Goal: Task Accomplishment & Management: Complete application form

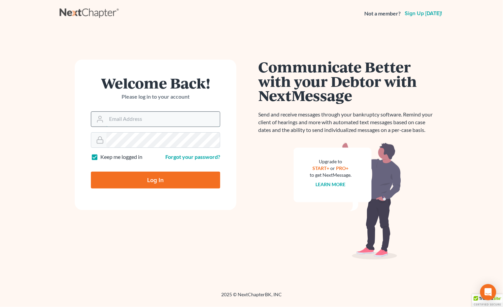
click at [116, 116] on input "Email Address" at bounding box center [162, 119] width 113 height 15
type input "[PERSON_NAME][EMAIL_ADDRESS][DOMAIN_NAME]"
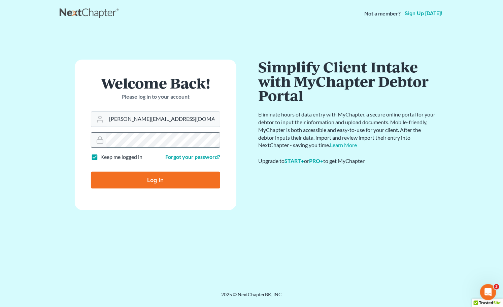
click at [91, 172] on input "Log In" at bounding box center [155, 180] width 129 height 17
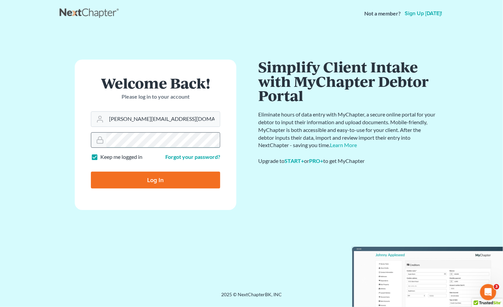
type input "Thinking..."
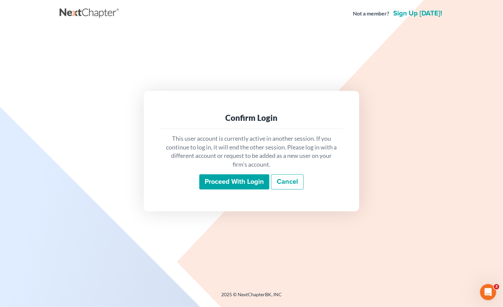
click at [231, 186] on input "Proceed with login" at bounding box center [234, 181] width 70 height 15
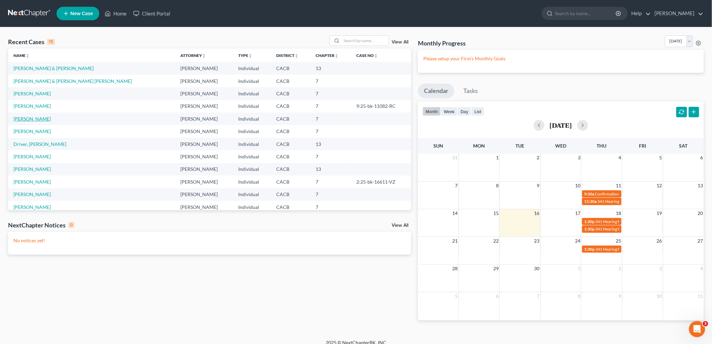
click at [32, 116] on link "[PERSON_NAME]" at bounding box center [31, 119] width 37 height 6
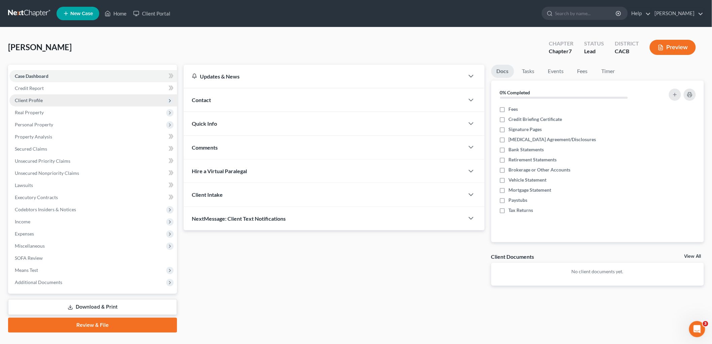
click at [25, 98] on span "Client Profile" at bounding box center [29, 100] width 28 height 6
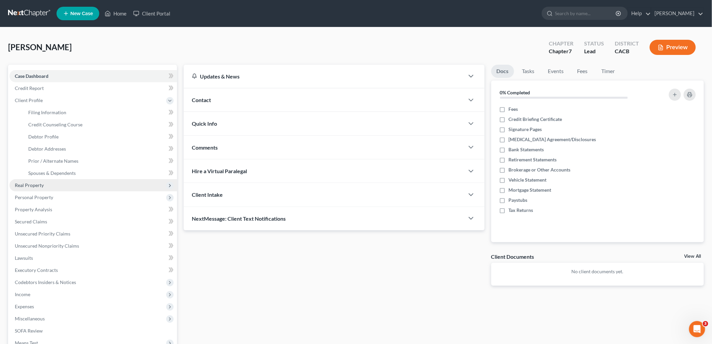
click at [28, 187] on span "Real Property" at bounding box center [93, 185] width 168 height 12
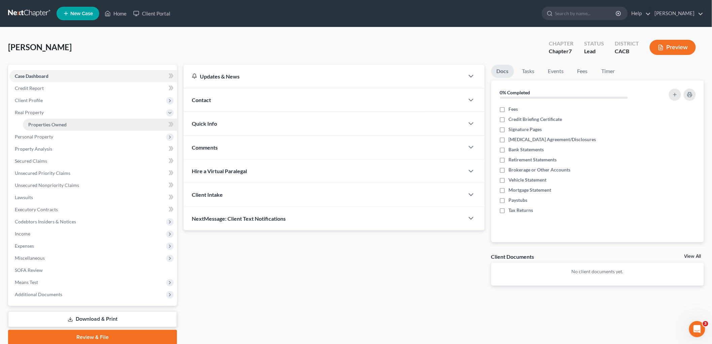
click at [49, 126] on span "Properties Owned" at bounding box center [47, 124] width 38 height 6
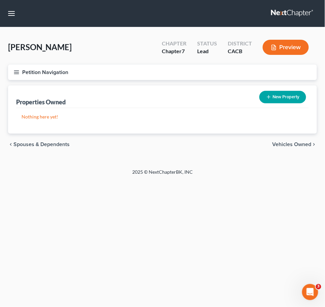
click at [12, 72] on button "Petition Navigation" at bounding box center [162, 72] width 309 height 15
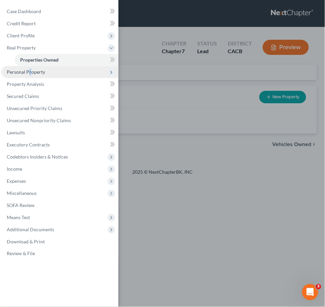
click at [29, 73] on span "Personal Property" at bounding box center [26, 72] width 38 height 6
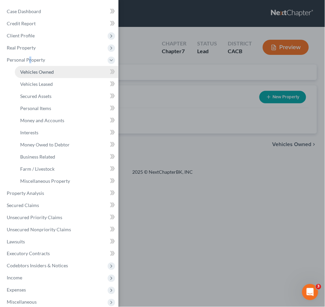
click at [42, 72] on span "Vehicles Owned" at bounding box center [37, 72] width 34 height 6
click at [290, 99] on div "Case Dashboard Payments Invoices Payments Payments Credit Report Client Profile" at bounding box center [162, 153] width 325 height 307
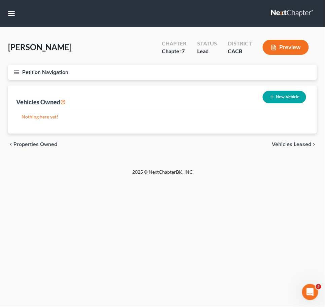
click at [290, 99] on button "New Vehicle" at bounding box center [284, 97] width 43 height 12
select select "0"
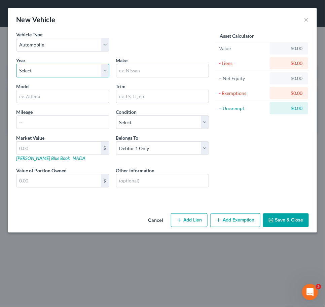
click at [46, 68] on select "Select 2026 2025 2024 2023 2022 2021 2020 2019 2018 2017 2016 2015 2014 2013 20…" at bounding box center [62, 70] width 93 height 13
select select "22"
click at [16, 64] on select "Select 2026 2025 2024 2023 2022 2021 2020 2019 2018 2017 2016 2015 2014 2013 20…" at bounding box center [62, 70] width 93 height 13
click at [143, 79] on div "Year Select 2026 2025 2024 2023 2022 2021 2020 2019 2018 2017 2016 2015 2014 20…" at bounding box center [113, 128] width 200 height 142
drag, startPoint x: 147, startPoint y: 70, endPoint x: 147, endPoint y: 65, distance: 4.4
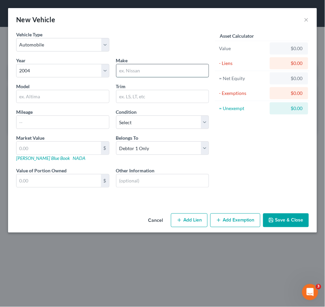
click at [147, 70] on input "text" at bounding box center [162, 70] width 93 height 13
type input "Toyota"
type input "Rav-4"
type input "131,000"
select select "3"
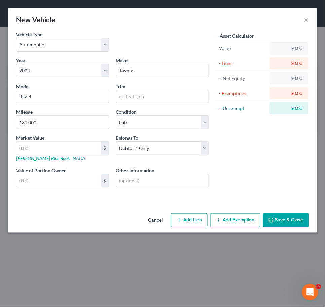
click at [139, 16] on div "New Vehicle ×" at bounding box center [162, 19] width 309 height 23
click at [45, 185] on input "text" at bounding box center [58, 180] width 84 height 13
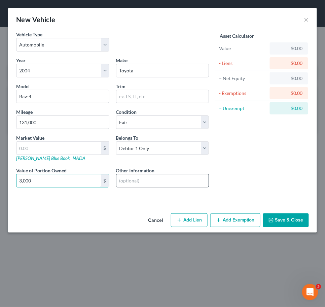
type input "3,000"
click at [133, 180] on input "text" at bounding box center [162, 180] width 93 height 13
type input "No Lien or Debt"
click at [55, 150] on input "text" at bounding box center [58, 148] width 84 height 13
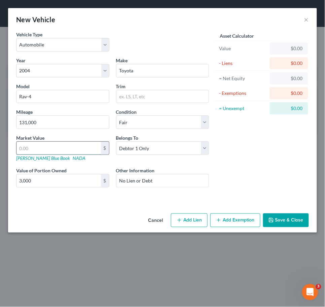
paste input "3,000"
type input "3,000"
click at [281, 220] on button "Save & Close" at bounding box center [286, 220] width 46 height 14
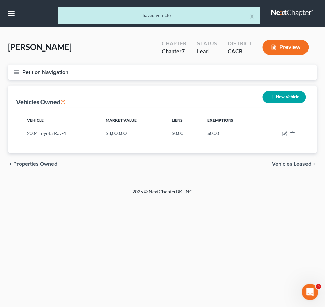
click at [283, 95] on button "New Vehicle" at bounding box center [284, 97] width 43 height 12
select select "0"
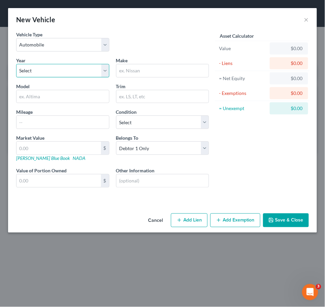
click at [34, 72] on select "Select 2026 2025 2024 2023 2022 2021 2020 2019 2018 2017 2016 2015 2014 2013 20…" at bounding box center [62, 70] width 93 height 13
select select "11"
click at [16, 64] on select "Select 2026 2025 2024 2023 2022 2021 2020 2019 2018 2017 2016 2015 2014 2013 20…" at bounding box center [62, 70] width 93 height 13
click at [145, 69] on input "text" at bounding box center [162, 70] width 93 height 13
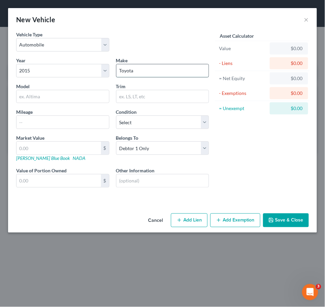
type input "Toyota"
type input "Camry Hybrid LE"
type input "130,000"
select select "3"
type input "7"
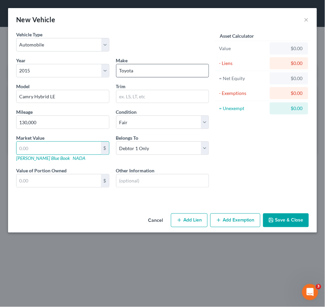
type input "7.00"
click at [67, 147] on input "7" at bounding box center [58, 148] width 84 height 13
type input "70"
type input "70.00"
type input "708"
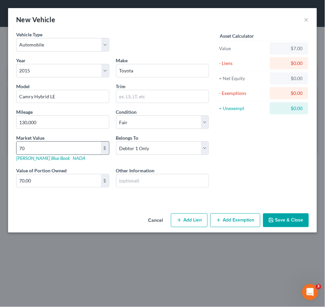
type input "708.00"
type input "7084"
type input "7,084.00"
drag, startPoint x: 30, startPoint y: 149, endPoint x: -24, endPoint y: 146, distance: 54.6
click at [0, 146] on html "Home New Case Client Portal [PERSON_NAME] [PERSON_NAME][EMAIL_ADDRESS][DOMAIN_N…" at bounding box center [162, 153] width 325 height 307
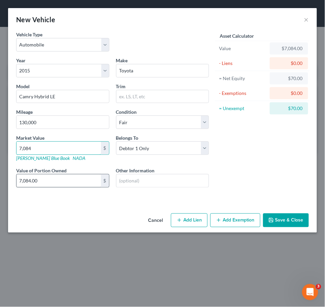
type input "7,084"
click at [50, 182] on input "7,084.00" at bounding box center [58, 180] width 84 height 13
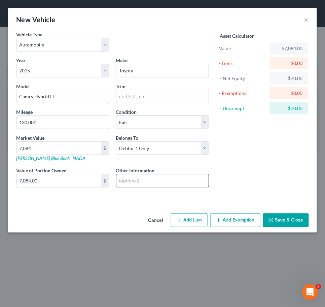
click at [131, 180] on input "text" at bounding box center [162, 180] width 93 height 13
type input "No Lien or Debt"
click at [282, 226] on button "Save & Close" at bounding box center [286, 220] width 46 height 14
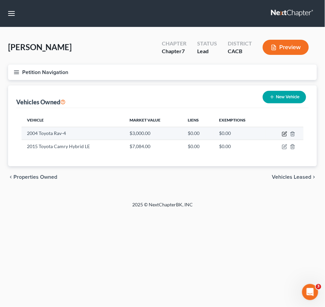
click at [284, 132] on icon "button" at bounding box center [284, 134] width 4 height 4
select select "0"
select select "22"
select select "3"
select select "0"
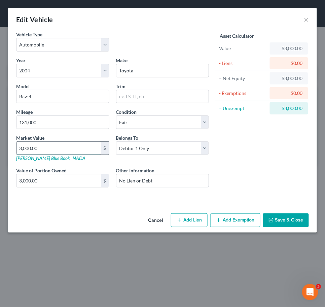
click at [52, 150] on input "3,000.00" at bounding box center [58, 148] width 84 height 13
type input "4"
type input "4.00"
type input "41"
type input "41.00"
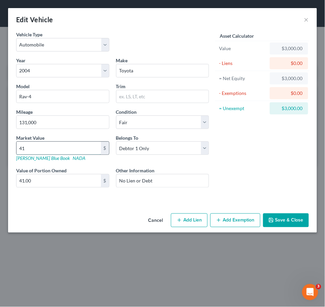
type input "411"
type input "411.00"
type input "4111"
type input "4,111.00"
type input "4,1110"
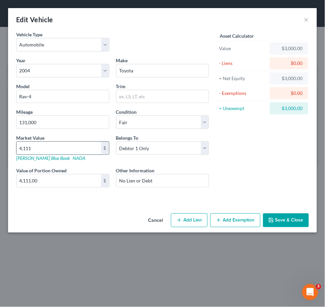
type input "41,110.00"
type input "41,11"
type input "4,111.00"
type input "4,11"
type input "411.00"
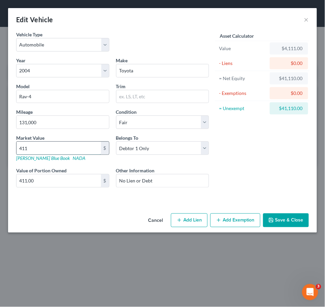
type input "4110"
type input "4,110.00"
type input "4,110"
click at [290, 216] on button "Save & Close" at bounding box center [286, 220] width 46 height 14
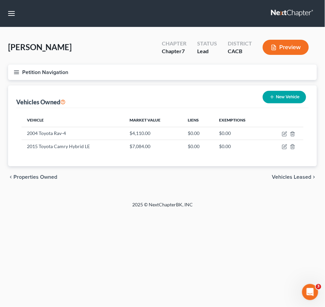
click at [194, 181] on div "chevron_left Properties Owned Vehicles Leased chevron_right" at bounding box center [162, 177] width 309 height 22
click at [280, 102] on button "New Vehicle" at bounding box center [284, 97] width 43 height 12
select select "0"
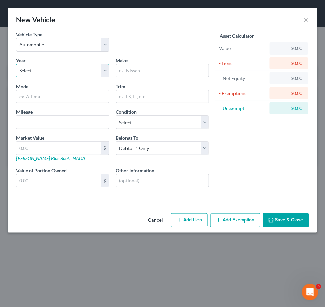
click at [34, 67] on select "Select 2026 2025 2024 2023 2022 2021 2020 2019 2018 2017 2016 2015 2014 2013 20…" at bounding box center [62, 70] width 93 height 13
select select "16"
click at [16, 64] on select "Select 2026 2025 2024 2023 2022 2021 2020 2019 2018 2017 2016 2015 2014 2013 20…" at bounding box center [62, 70] width 93 height 13
click at [140, 76] on input "text" at bounding box center [162, 70] width 93 height 13
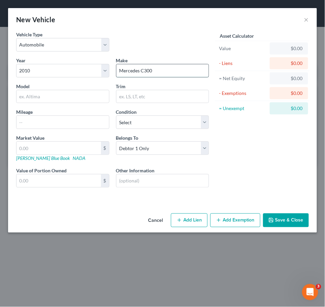
type input "Mercedes C300"
type input "140,000"
select select "3"
type input "4"
type input "4.00"
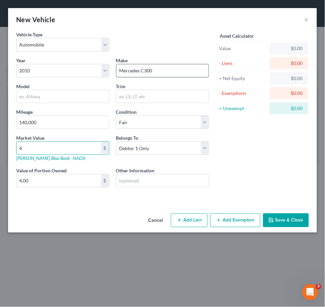
type input "41"
type input "41.00"
type input "414"
type input "414.00"
type input "41"
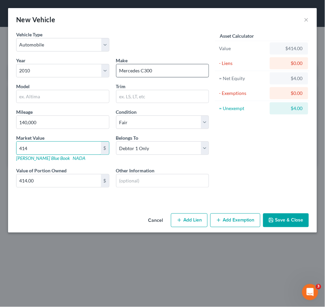
type input "41.00"
type input "415"
type input "415.00"
type input "4151"
type input "4,151.00"
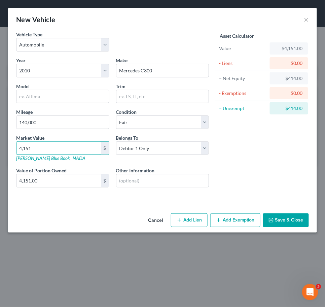
type input "4,151"
click at [167, 155] on div "Belongs To * Select Debtor 1 Only Debtor 2 Only Debtor 1 And Debtor 2 Only At L…" at bounding box center [163, 147] width 100 height 27
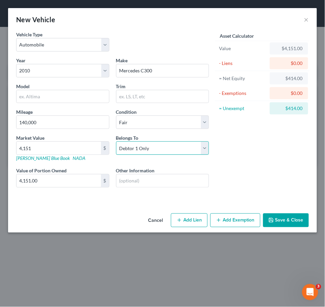
click at [166, 152] on select "Select Debtor 1 Only Debtor 2 Only Debtor 1 And Debtor 2 Only At Least One Of T…" at bounding box center [162, 147] width 93 height 13
select select "3"
click at [116, 141] on select "Select Debtor 1 Only Debtor 2 Only Debtor 1 And Debtor 2 Only At Least One Of T…" at bounding box center [162, 147] width 93 height 13
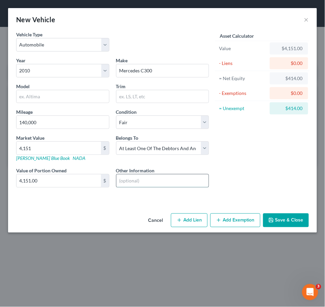
click at [208, 186] on input "text" at bounding box center [162, 180] width 93 height 13
type input "No Lien or Debt"
click at [274, 214] on button "Save & Close" at bounding box center [286, 220] width 46 height 14
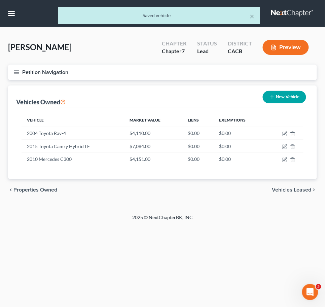
click at [282, 102] on button "New Vehicle" at bounding box center [284, 97] width 43 height 12
select select "0"
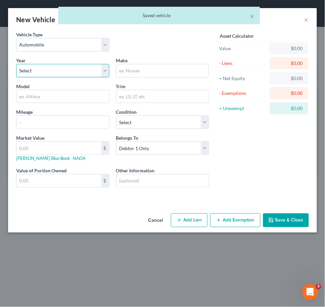
click at [92, 72] on select "Select 2026 2025 2024 2023 2022 2021 2020 2019 2018 2017 2016 2015 2014 2013 20…" at bounding box center [62, 70] width 93 height 13
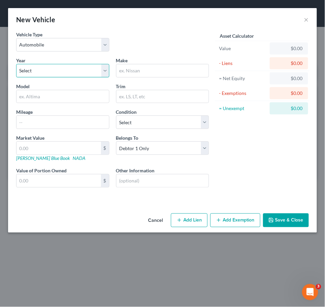
select select "16"
click at [16, 64] on select "Select 2026 2025 2024 2023 2022 2021 2020 2019 2018 2017 2016 2015 2014 2013 20…" at bounding box center [62, 70] width 93 height 13
drag, startPoint x: 140, startPoint y: 77, endPoint x: 143, endPoint y: 73, distance: 4.5
click at [140, 76] on div at bounding box center [162, 70] width 93 height 13
click at [143, 73] on input "text" at bounding box center [162, 70] width 93 height 13
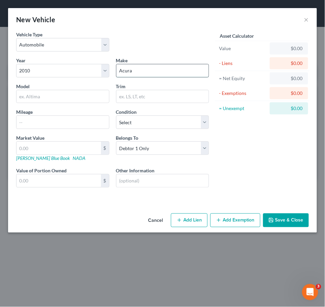
type input "Acura"
type input "MDX"
type input "176,000"
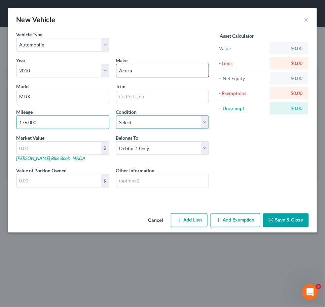
select select "3"
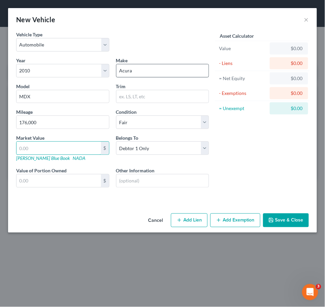
type input "4"
type input "4.00"
type input "40"
type input "40.00"
type input "403"
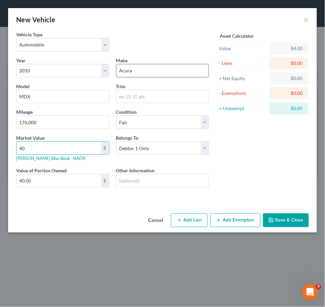
type input "403.00"
type input "4033"
type input "4,033.00"
type input "4,033"
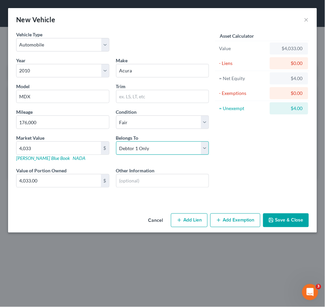
click at [163, 147] on select "Select Debtor 1 Only Debtor 2 Only Debtor 1 And Debtor 2 Only At Least One Of T…" at bounding box center [162, 147] width 93 height 13
select select "3"
click at [116, 141] on select "Select Debtor 1 Only Debtor 2 Only Debtor 1 And Debtor 2 Only At Least One Of T…" at bounding box center [162, 147] width 93 height 13
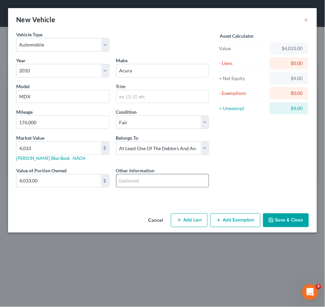
drag, startPoint x: 295, startPoint y: 227, endPoint x: 191, endPoint y: 186, distance: 111.9
click at [191, 186] on div "New Vehicle × Vehicle Type Select Automobile Truck Trailer Watercraft Aircraft …" at bounding box center [162, 120] width 309 height 224
click at [191, 186] on input "text" at bounding box center [162, 180] width 93 height 13
click at [297, 225] on button "Save & Close" at bounding box center [286, 220] width 46 height 14
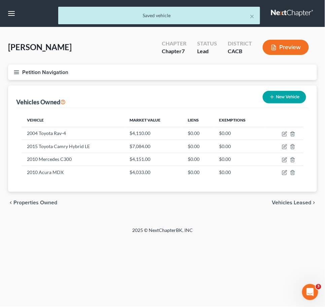
click at [296, 97] on button "New Vehicle" at bounding box center [284, 97] width 43 height 12
select select "0"
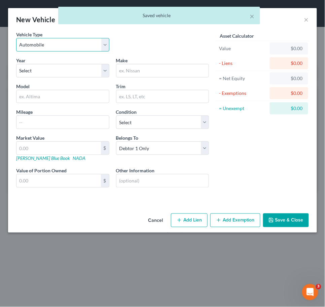
drag, startPoint x: 68, startPoint y: 39, endPoint x: 62, endPoint y: 44, distance: 8.4
click at [68, 39] on select "Select Automobile Truck Trailer Watercraft Aircraft Motor Home Atv Other Vehicle" at bounding box center [62, 44] width 93 height 13
click at [16, 38] on select "Select Automobile Truck Trailer Watercraft Aircraft Motor Home Atv Other Vehicle" at bounding box center [62, 44] width 93 height 13
drag, startPoint x: 31, startPoint y: 65, endPoint x: 35, endPoint y: 67, distance: 4.1
click at [31, 65] on select "Select 2026 2025 2024 2023 2022 2021 2020 2019 2018 2017 2016 2015 2014 2013 20…" at bounding box center [62, 70] width 93 height 13
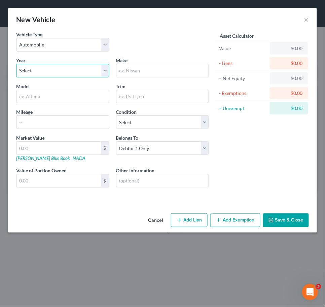
select select "28"
click at [16, 64] on select "Select 2026 2025 2024 2023 2022 2021 2020 2019 2018 2017 2016 2015 2014 2013 20…" at bounding box center [62, 70] width 93 height 13
drag, startPoint x: 156, startPoint y: 65, endPoint x: 151, endPoint y: 71, distance: 8.6
click at [155, 68] on input "text" at bounding box center [162, 70] width 93 height 13
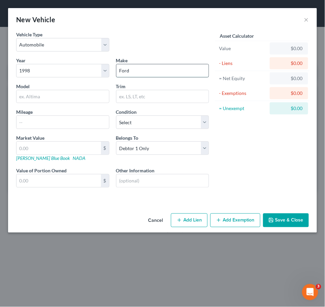
type input "Ford"
type input "Explorer"
type input "205,000"
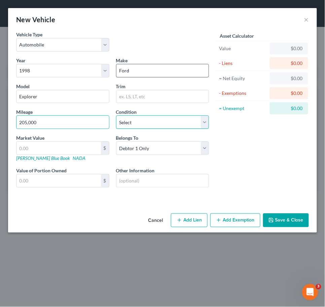
select select "3"
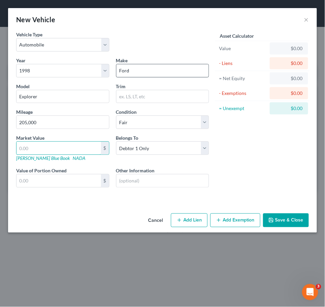
type input "1"
type input "1.00"
type input "10"
type input "10.00"
type input "1"
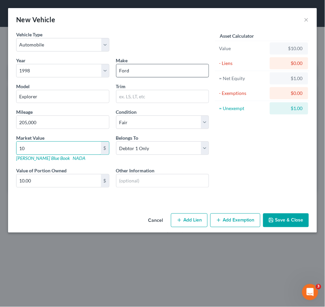
type input "1.00"
type input "16"
type input "16.00"
type input "1"
type input "1.00"
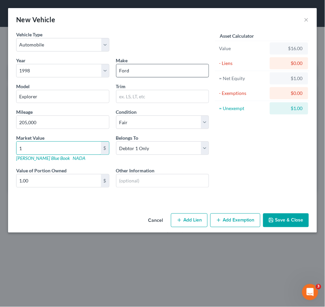
type input "10"
type input "10.00"
type input "106"
type input "106.00"
type input "1065"
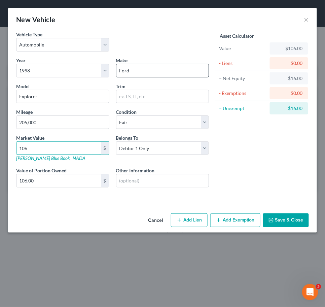
type input "1,065.00"
type input "1,06"
type input "106.00"
type input "10"
type input "10.00"
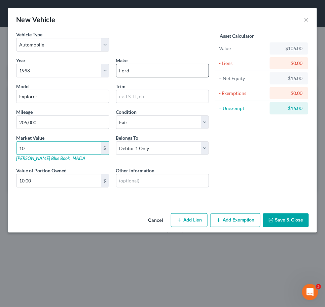
type input "105"
type input "105.00"
type input "1056"
type input "1,056.00"
type input "1,056"
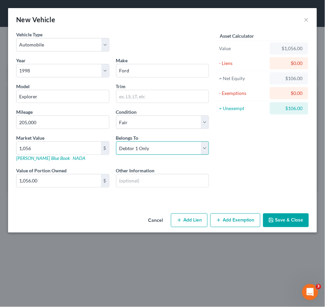
drag, startPoint x: 172, startPoint y: 150, endPoint x: 172, endPoint y: 153, distance: 3.4
click at [172, 150] on select "Select Debtor 1 Only Debtor 2 Only Debtor 1 And Debtor 2 Only At Least One Of T…" at bounding box center [162, 147] width 93 height 13
click at [116, 141] on select "Select Debtor 1 Only Debtor 2 Only Debtor 1 And Debtor 2 Only At Least One Of T…" at bounding box center [162, 147] width 93 height 13
click at [178, 145] on select "Select Debtor 1 Only Debtor 2 Only Debtor 1 And Debtor 2 Only At Least One Of T…" at bounding box center [162, 147] width 93 height 13
select select "3"
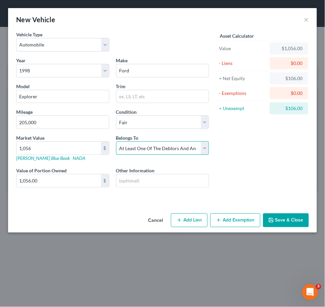
click at [116, 141] on select "Select Debtor 1 Only Debtor 2 Only Debtor 1 And Debtor 2 Only At Least One Of T…" at bounding box center [162, 147] width 93 height 13
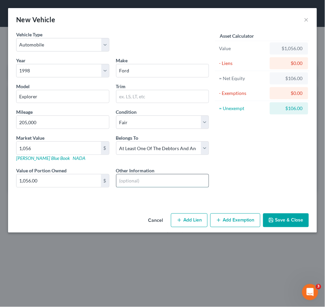
click at [170, 184] on input "text" at bounding box center [162, 180] width 93 height 13
type input "No Lien or Debt"
click at [267, 219] on button "Save & Close" at bounding box center [286, 220] width 46 height 14
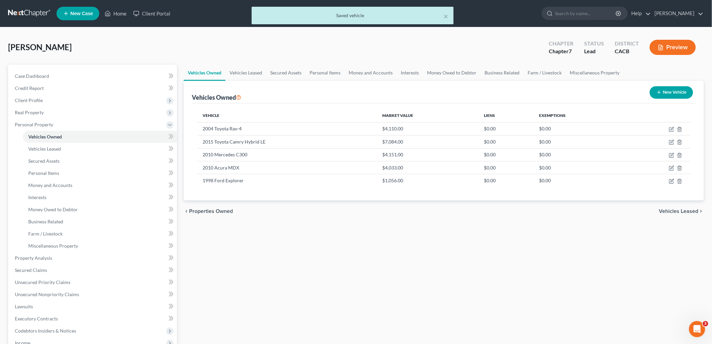
click at [665, 50] on button "Preview" at bounding box center [673, 47] width 46 height 15
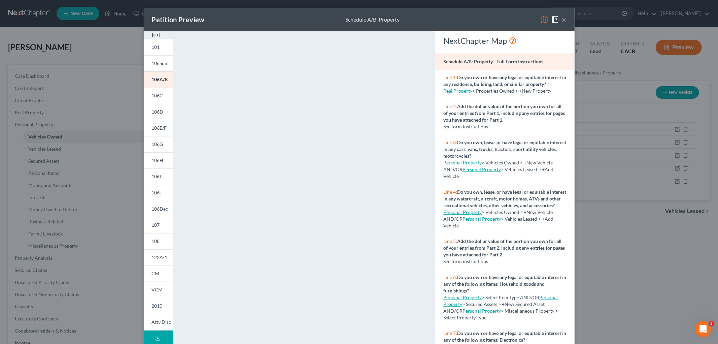
click at [621, 229] on div "Petition Preview Schedule A/B: Property × 101 106Sum 106A/B 106C 106D 106E/F 10…" at bounding box center [359, 172] width 718 height 344
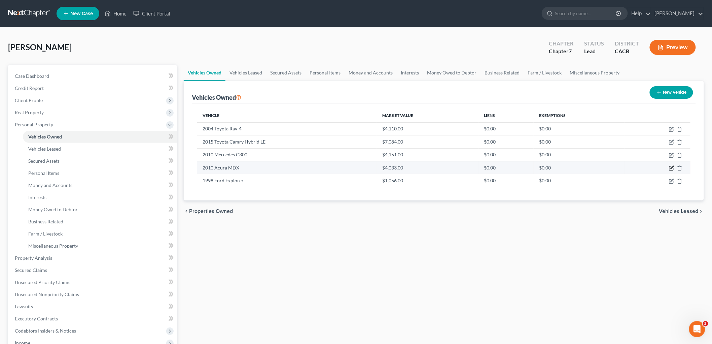
click at [671, 166] on icon "button" at bounding box center [671, 167] width 5 height 5
select select "0"
select select "16"
select select "3"
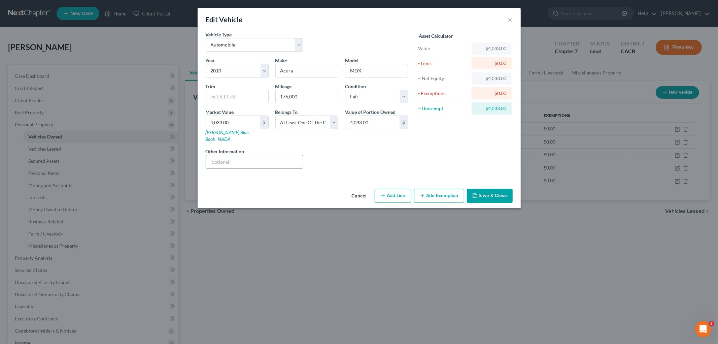
click at [251, 156] on input "text" at bounding box center [254, 161] width 97 height 13
type input "No Lien or Debt"
click at [511, 188] on button "Save & Close" at bounding box center [490, 195] width 46 height 14
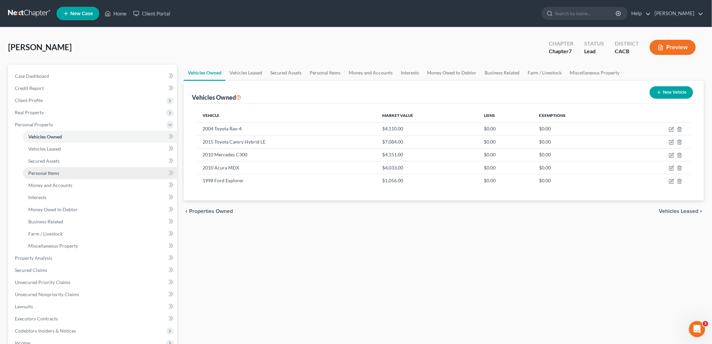
click at [52, 173] on span "Personal Items" at bounding box center [43, 173] width 31 height 6
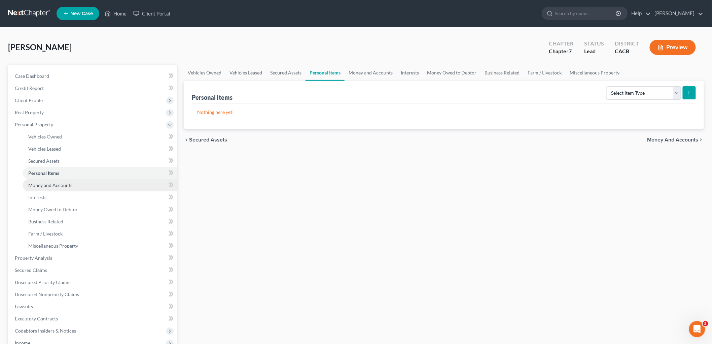
click at [71, 182] on span "Money and Accounts" at bounding box center [50, 185] width 44 height 6
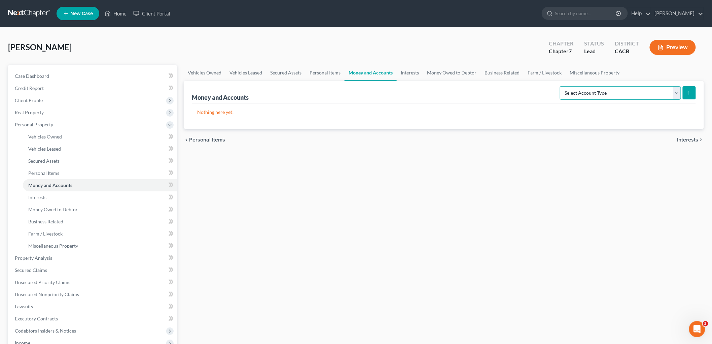
click at [577, 96] on select "Select Account Type Brokerage Cash on Hand Certificates of Deposit Checking Acc…" at bounding box center [620, 92] width 121 height 13
select select "checking"
click at [561, 86] on select "Select Account Type Brokerage Cash on Hand Certificates of Deposit Checking Acc…" at bounding box center [620, 92] width 121 height 13
click at [690, 86] on button "submit" at bounding box center [689, 92] width 13 height 13
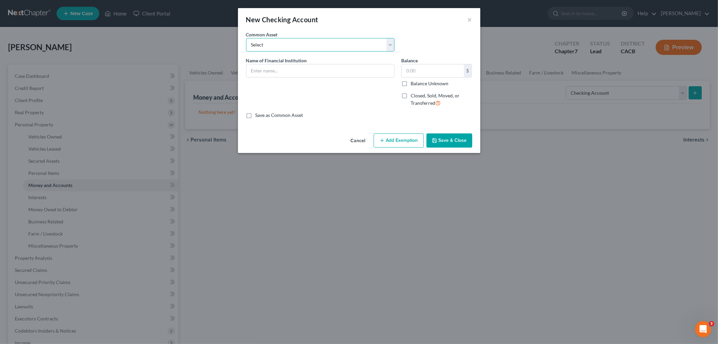
drag, startPoint x: 267, startPoint y: 43, endPoint x: 272, endPoint y: 46, distance: 5.4
click at [268, 46] on select "Select True Grocer Credit Union (1868)" at bounding box center [320, 44] width 148 height 13
click at [267, 26] on div "New Checking Account ×" at bounding box center [359, 19] width 242 height 23
click at [274, 64] on div at bounding box center [320, 70] width 148 height 13
click at [286, 80] on div "Name of Financial Institution *" at bounding box center [320, 84] width 155 height 55
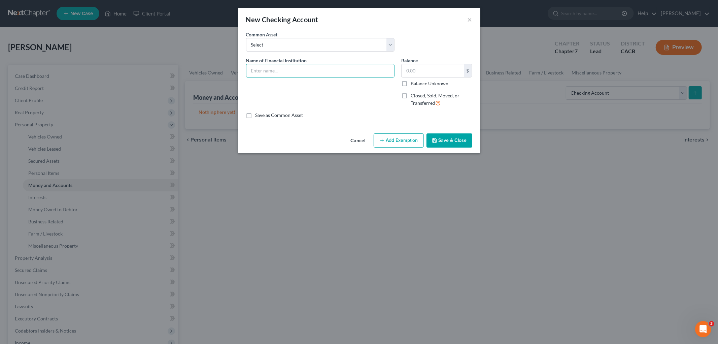
drag, startPoint x: 289, startPoint y: 73, endPoint x: 282, endPoint y: 62, distance: 13.3
click at [289, 73] on input "text" at bounding box center [320, 70] width 148 height 13
click at [304, 69] on input "Chase (" at bounding box center [320, 70] width 148 height 13
type input "Chase (6457)"
click at [433, 79] on div "$ Balance Unknown" at bounding box center [436, 75] width 71 height 23
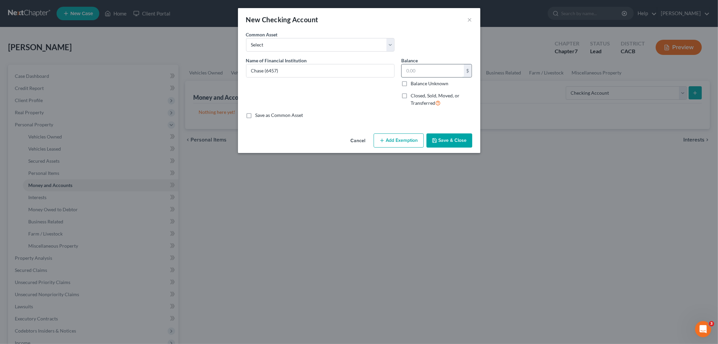
click at [433, 76] on input "text" at bounding box center [432, 70] width 62 height 13
type input "8.82"
click at [399, 135] on button "Add Exemption" at bounding box center [398, 140] width 50 height 14
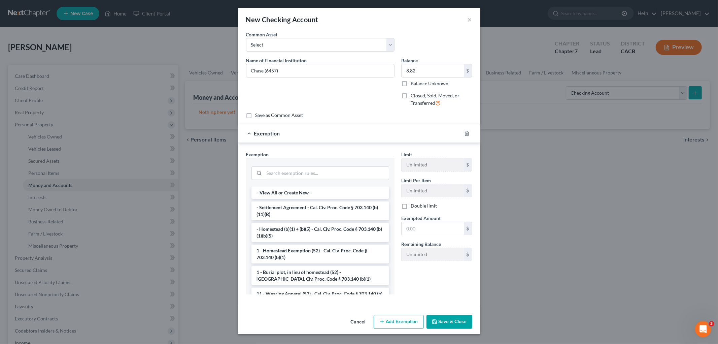
click at [359, 159] on div at bounding box center [320, 172] width 148 height 29
click at [350, 186] on li "--View All or Create New--" at bounding box center [320, 192] width 138 height 12
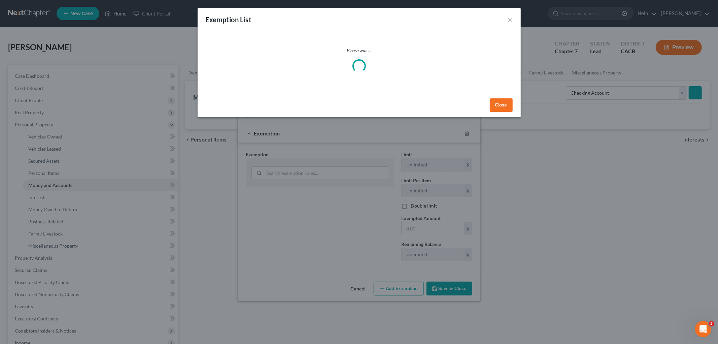
select select "5"
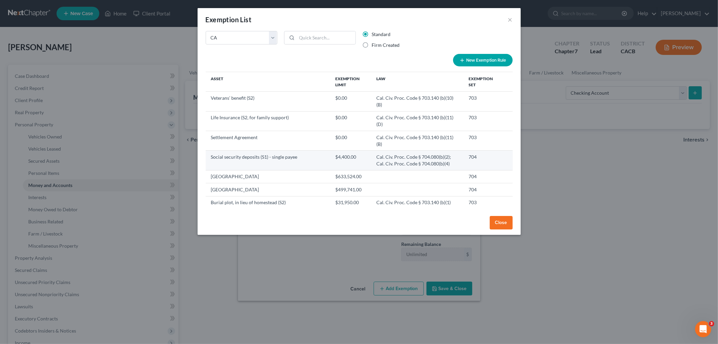
click at [349, 196] on td "$31,950.00" at bounding box center [350, 202] width 41 height 13
click at [504, 223] on button "Close" at bounding box center [501, 222] width 23 height 13
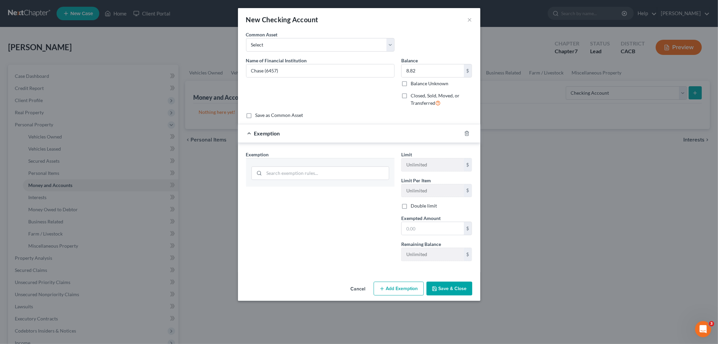
click at [456, 289] on button "Save & Close" at bounding box center [449, 288] width 46 height 14
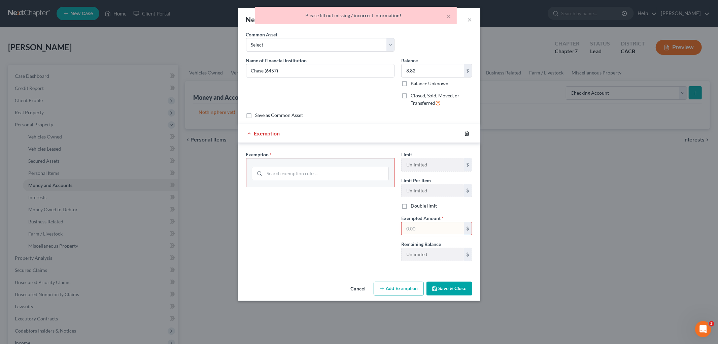
click at [465, 135] on icon "button" at bounding box center [466, 133] width 5 height 5
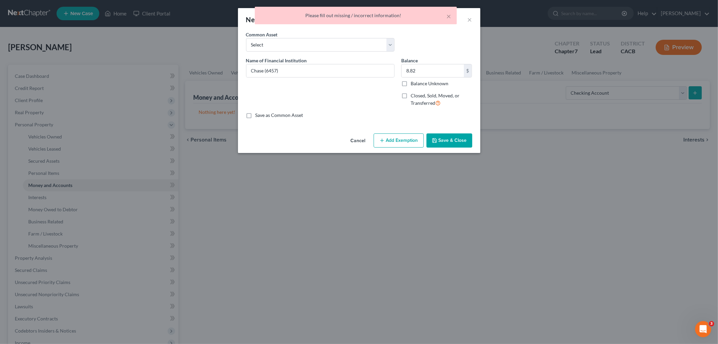
click at [445, 135] on button "Save & Close" at bounding box center [449, 140] width 46 height 14
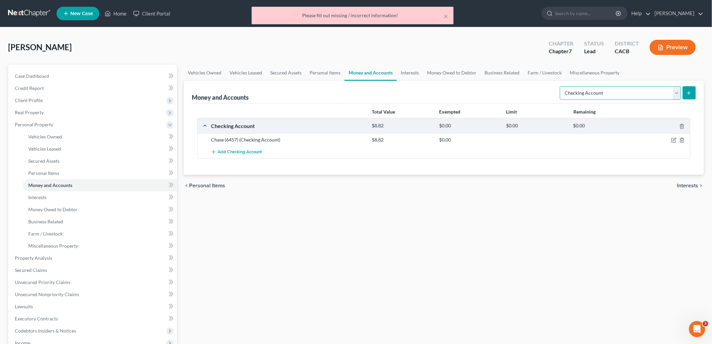
drag, startPoint x: 633, startPoint y: 89, endPoint x: 623, endPoint y: 96, distance: 11.9
click at [633, 89] on select "Select Account Type Brokerage Cash on Hand Certificates of Deposit Checking Acc…" at bounding box center [620, 92] width 121 height 13
select select "savings"
click at [561, 86] on select "Select Account Type Brokerage Cash on Hand Certificates of Deposit Checking Acc…" at bounding box center [620, 92] width 121 height 13
click at [695, 90] on button "submit" at bounding box center [689, 92] width 13 height 13
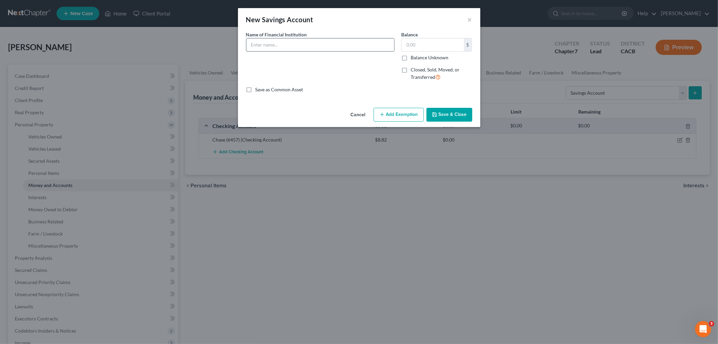
click at [324, 44] on input "text" at bounding box center [320, 44] width 148 height 13
type input "Chase (6961)"
click at [425, 48] on input "text" at bounding box center [432, 44] width 62 height 13
type input "25"
click at [436, 118] on button "Save & Close" at bounding box center [449, 115] width 46 height 14
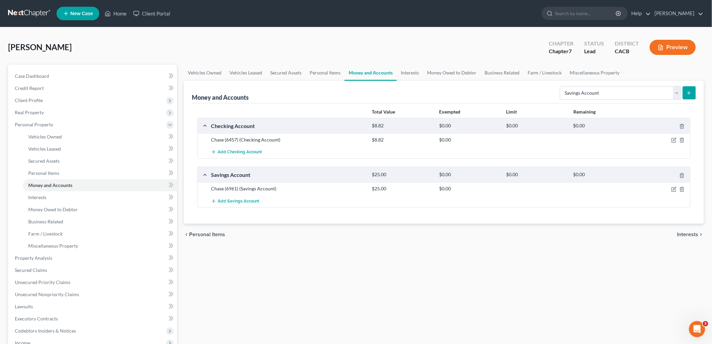
click at [272, 243] on div "chevron_left Personal Items Interests chevron_right" at bounding box center [444, 234] width 520 height 22
click at [579, 95] on select "Select Account Type Brokerage Cash on Hand Certificates of Deposit Checking Acc…" at bounding box center [620, 92] width 121 height 13
click at [688, 94] on icon "submit" at bounding box center [688, 92] width 5 height 5
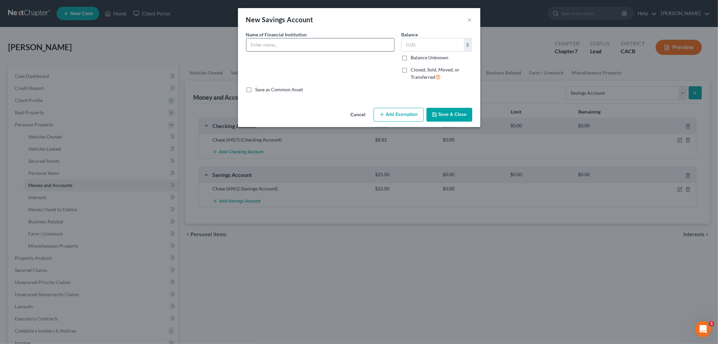
click at [310, 48] on input "text" at bounding box center [320, 44] width 148 height 13
click at [305, 41] on input "Schools First CU (" at bounding box center [320, 44] width 148 height 13
type input "Schools First CU (6856-01)"
type input "0"
click at [458, 114] on button "Save & Close" at bounding box center [449, 115] width 46 height 14
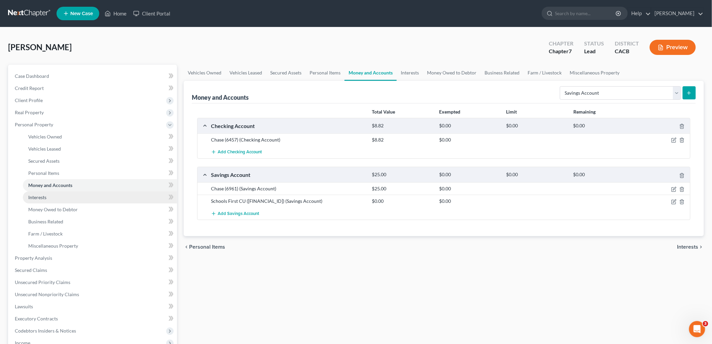
click at [59, 200] on link "Interests" at bounding box center [100, 197] width 154 height 12
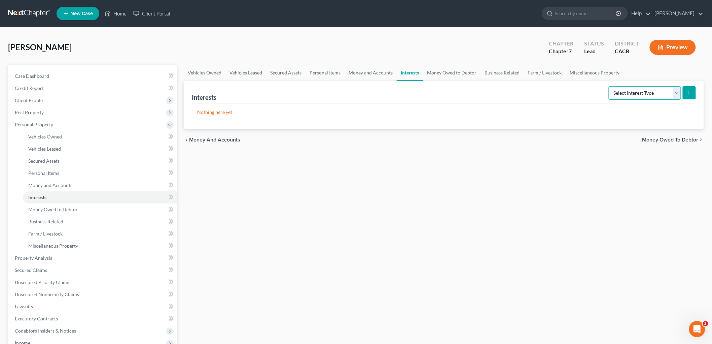
click at [626, 93] on select "Select Interest Type 401K Annuity Bond Education IRA Government Bond Government…" at bounding box center [645, 92] width 72 height 13
select select "401k"
click at [610, 86] on select "Select Interest Type 401K Annuity Bond Education IRA Government Bond Government…" at bounding box center [645, 92] width 72 height 13
click at [682, 90] on form "Select Interest Type 401K Annuity Bond Education IRA Government Bond Government…" at bounding box center [652, 93] width 87 height 14
click at [685, 90] on button "submit" at bounding box center [689, 92] width 13 height 13
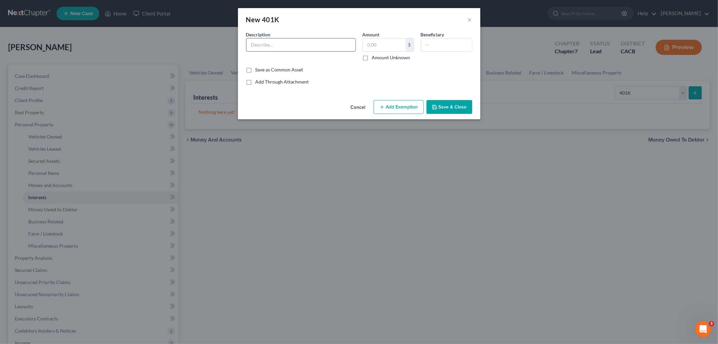
drag, startPoint x: 265, startPoint y: 38, endPoint x: 275, endPoint y: 44, distance: 11.7
click at [266, 39] on div at bounding box center [301, 44] width 110 height 13
click at [280, 46] on input "text" at bounding box center [300, 44] width 109 height 13
type input "CalPERS Retirement"
click at [378, 45] on input "text" at bounding box center [384, 44] width 43 height 13
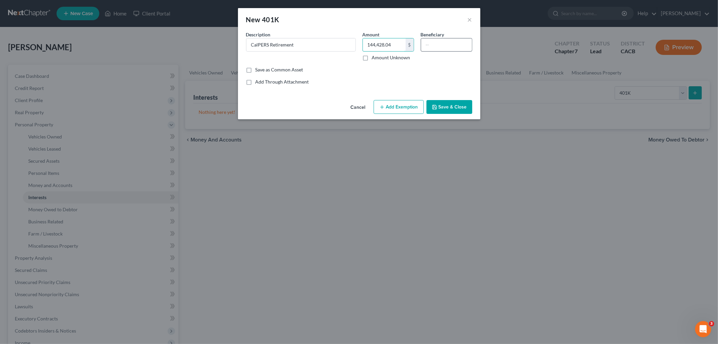
type input "144,428.04"
click at [440, 44] on input "text" at bounding box center [446, 44] width 51 height 13
type input "Debtor"
drag, startPoint x: 378, startPoint y: 113, endPoint x: 381, endPoint y: 112, distance: 3.5
click at [379, 112] on button "Add Exemption" at bounding box center [398, 107] width 50 height 14
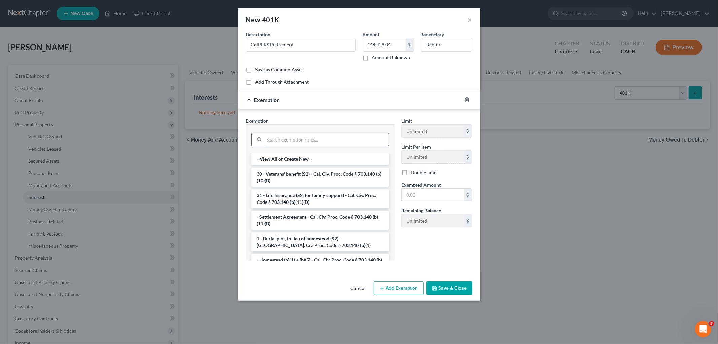
click at [338, 146] on input "search" at bounding box center [326, 139] width 124 height 13
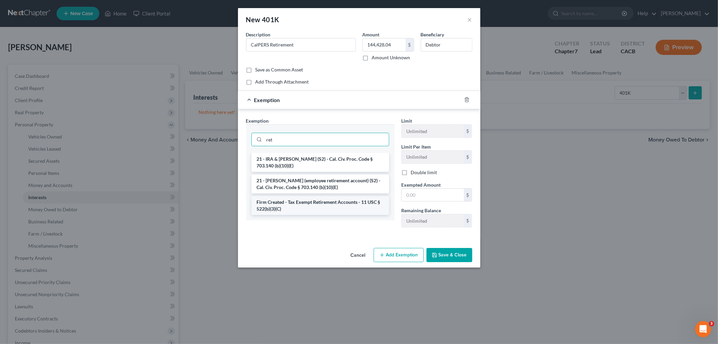
type input "ret"
drag, startPoint x: 307, startPoint y: 201, endPoint x: 355, endPoint y: 174, distance: 55.5
click at [308, 201] on li "Firm Created - Tax Exempt Retirement Accounts - 11 USC § 522(b)(3)(C)" at bounding box center [320, 205] width 138 height 19
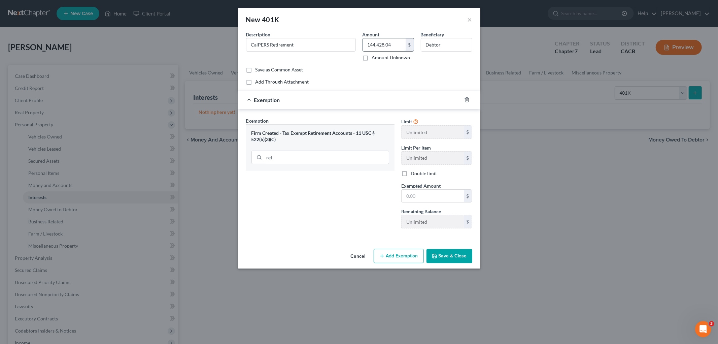
click at [401, 44] on input "144,428.04" at bounding box center [384, 44] width 43 height 13
click at [427, 198] on input "text" at bounding box center [432, 195] width 62 height 13
paste input "144,428.04"
type input "144,428.04"
click at [361, 195] on div "Exemption Set must be selected for CA. Exemption * Firm Created - Tax Exempt Re…" at bounding box center [320, 175] width 155 height 116
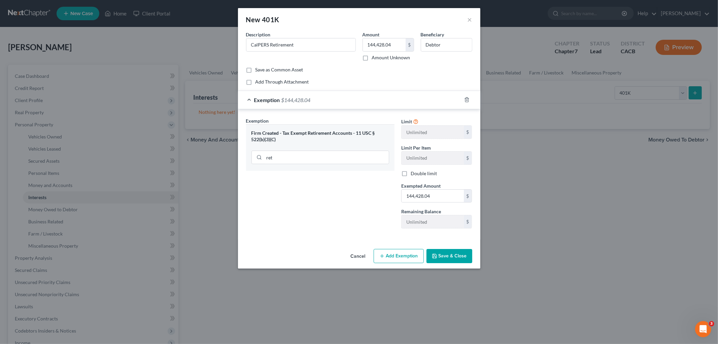
click at [447, 251] on button "Save & Close" at bounding box center [449, 256] width 46 height 14
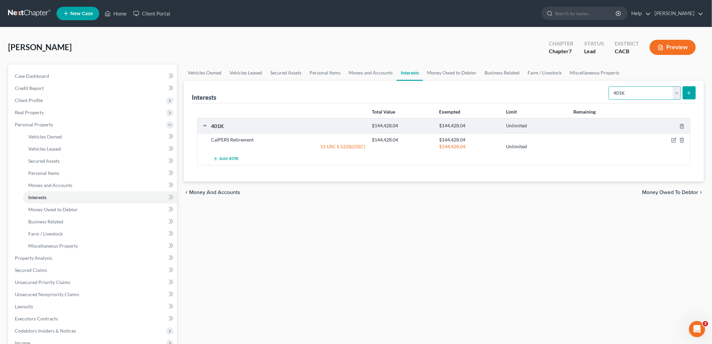
click at [647, 92] on select "Select Interest Type 401K Annuity Bond Education IRA Government Bond Government…" at bounding box center [645, 92] width 72 height 13
click at [610, 86] on select "Select Interest Type 401K Annuity Bond Education IRA Government Bond Government…" at bounding box center [645, 92] width 72 height 13
click at [677, 91] on select "Select Interest Type 401K Annuity Bond Education IRA Government Bond Government…" at bounding box center [645, 92] width 72 height 13
click at [637, 86] on select "Select Interest Type 401K Annuity Bond Education IRA Government Bond Government…" at bounding box center [645, 92] width 72 height 13
select select "ira"
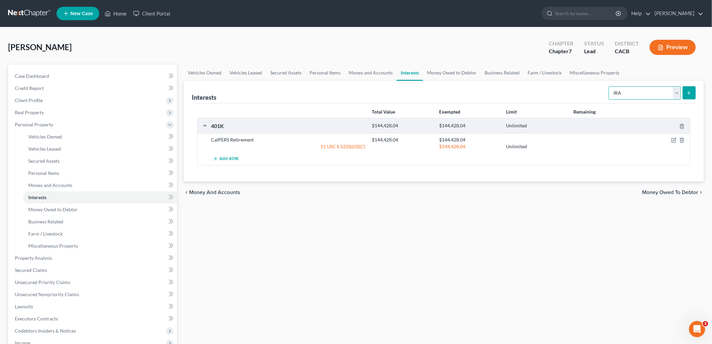
click at [610, 86] on select "Select Interest Type 401K Annuity Bond Education IRA Government Bond Government…" at bounding box center [645, 92] width 72 height 13
click at [692, 88] on button "submit" at bounding box center [689, 92] width 13 height 13
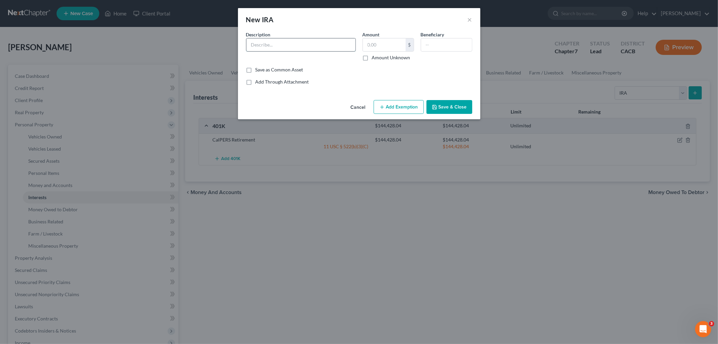
click at [314, 41] on input "text" at bounding box center [300, 44] width 109 height 13
type input "[PERSON_NAME]"
type input "0"
type input "Debtor"
click at [444, 105] on button "Save & Close" at bounding box center [449, 107] width 46 height 14
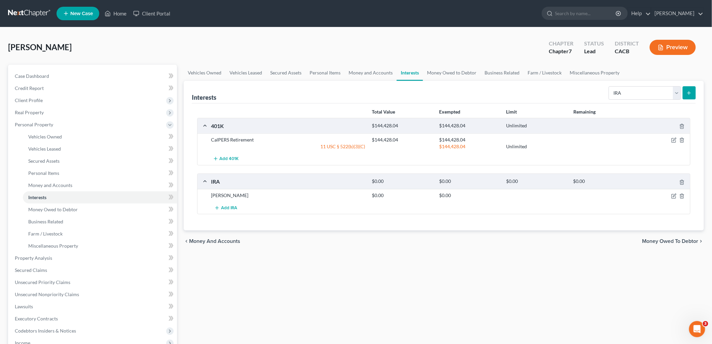
drag, startPoint x: 281, startPoint y: 277, endPoint x: 279, endPoint y: 269, distance: 8.5
click at [281, 277] on div "Vehicles Owned Vehicles Leased Secured Assets Personal Items Money and Accounts…" at bounding box center [443, 259] width 527 height 389
click at [621, 93] on select "Select Interest Type 401K Annuity Bond Education IRA Government Bond Government…" at bounding box center [645, 92] width 72 height 13
select select "stock"
click at [610, 86] on select "Select Interest Type 401K Annuity Bond Education IRA Government Bond Government…" at bounding box center [645, 92] width 72 height 13
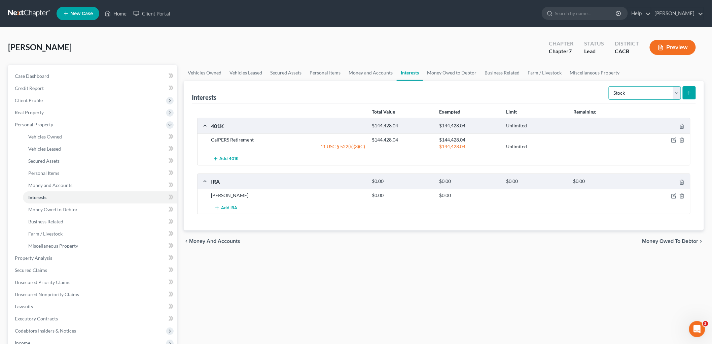
click at [631, 95] on select "Select Interest Type 401K Annuity Bond Education IRA Government Bond Government…" at bounding box center [645, 92] width 72 height 13
click at [694, 88] on button "submit" at bounding box center [689, 92] width 13 height 13
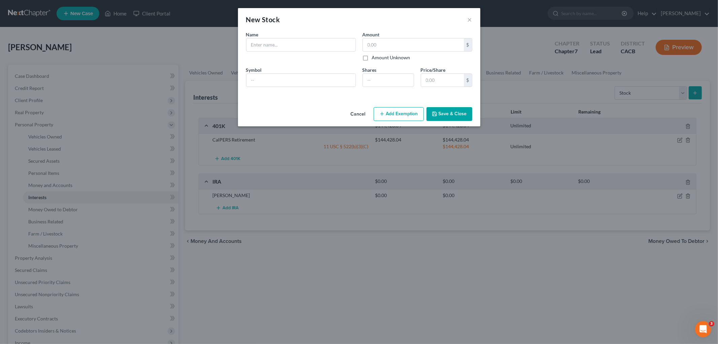
click at [287, 35] on div "Name * Describe *" at bounding box center [301, 46] width 116 height 30
click at [285, 41] on input "text" at bounding box center [300, 44] width 109 height 13
click at [302, 51] on div at bounding box center [301, 44] width 110 height 13
click at [307, 41] on input "text" at bounding box center [300, 44] width 109 height 13
type input "Stash Investment"
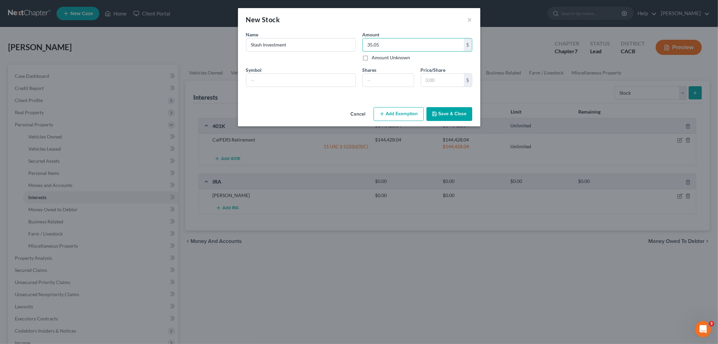
type input "35.05"
click at [390, 118] on button "Add Exemption" at bounding box center [398, 114] width 50 height 14
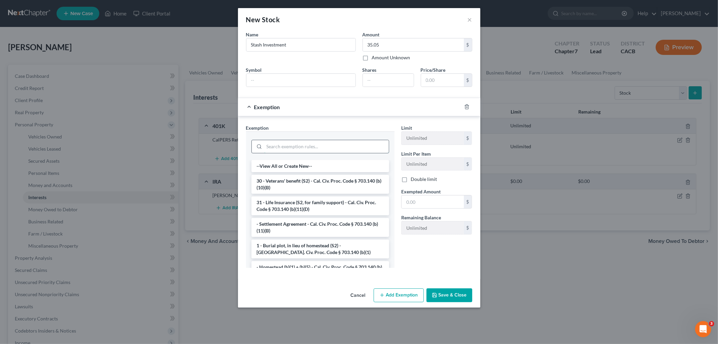
click at [322, 147] on input "search" at bounding box center [326, 146] width 124 height 13
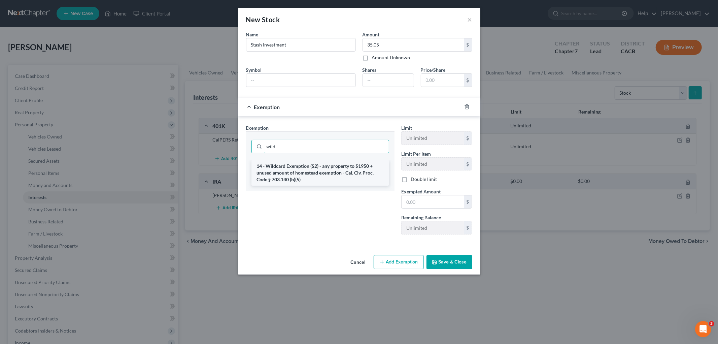
type input "wild"
drag, startPoint x: 321, startPoint y: 162, endPoint x: 325, endPoint y: 159, distance: 4.8
click at [321, 162] on li "14 - Wildcard Exemption (S2) - any property to $1950 + unused amount of homeste…" at bounding box center [320, 173] width 138 height 26
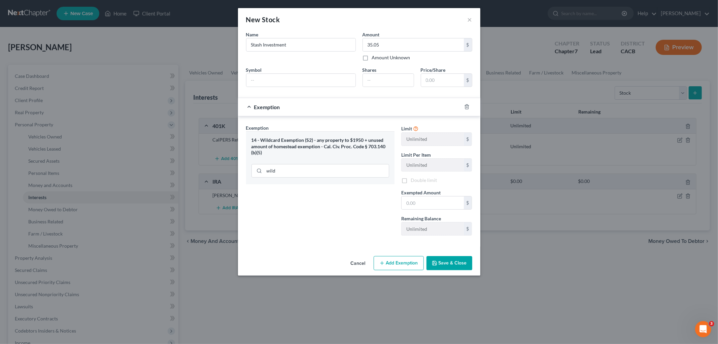
click at [389, 55] on label "Amount Unknown" at bounding box center [391, 57] width 38 height 7
click at [379, 55] on input "Amount Unknown" at bounding box center [376, 56] width 4 height 4
checkbox input "true"
type input "0.00"
click at [385, 58] on label "Amount Unknown" at bounding box center [391, 57] width 38 height 7
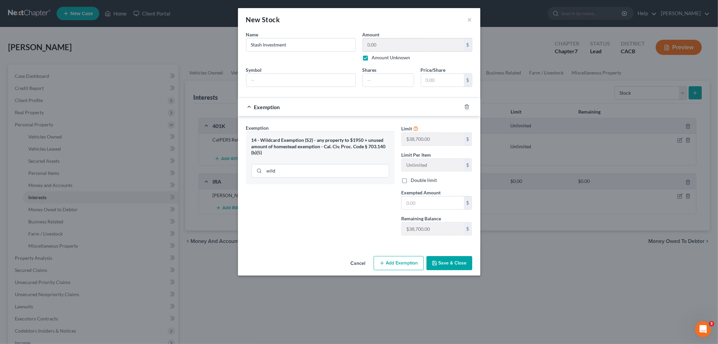
click at [379, 58] on input "Amount Unknown" at bounding box center [376, 56] width 4 height 4
checkbox input "false"
click at [385, 40] on input "0.00" at bounding box center [413, 44] width 101 height 13
drag, startPoint x: 391, startPoint y: 46, endPoint x: 353, endPoint y: 40, distance: 38.5
click at [353, 40] on div "Name * Describe * Stash Investment Amount 35.05 $ Amount Unknown Balance Undete…" at bounding box center [359, 61] width 233 height 61
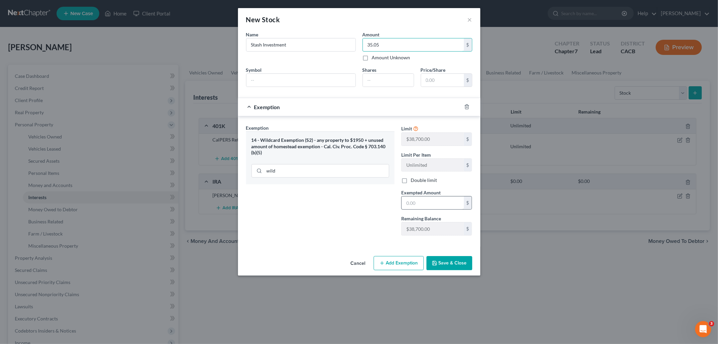
type input "35.05"
click at [425, 206] on input "text" at bounding box center [432, 202] width 62 height 13
paste input "35.05"
type input "35.05"
click at [378, 211] on div "Exemption Set must be selected for CA. Exemption * 14 - Wildcard Exemption (S2)…" at bounding box center [320, 182] width 155 height 116
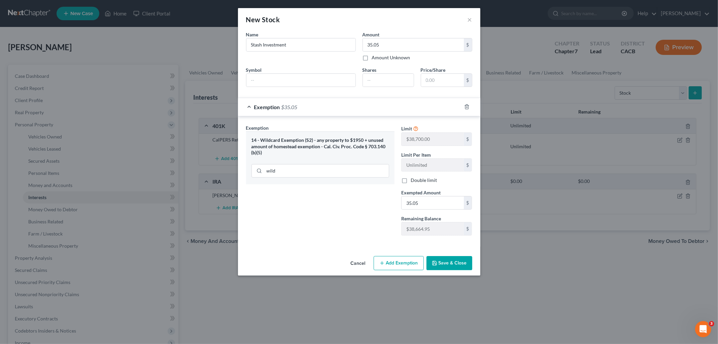
click at [452, 256] on button "Save & Close" at bounding box center [449, 263] width 46 height 14
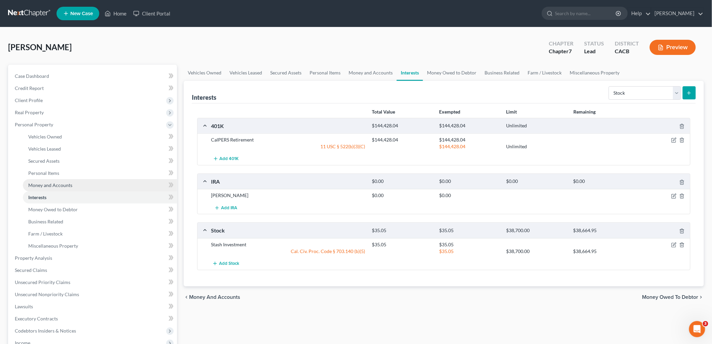
click at [55, 186] on span "Money and Accounts" at bounding box center [50, 185] width 44 height 6
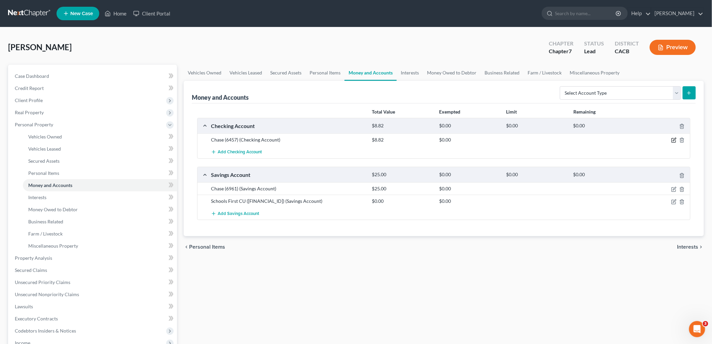
drag, startPoint x: 670, startPoint y: 138, endPoint x: 675, endPoint y: 139, distance: 5.1
click at [672, 139] on div at bounding box center [664, 139] width 54 height 7
click at [675, 139] on icon "button" at bounding box center [673, 139] width 5 height 5
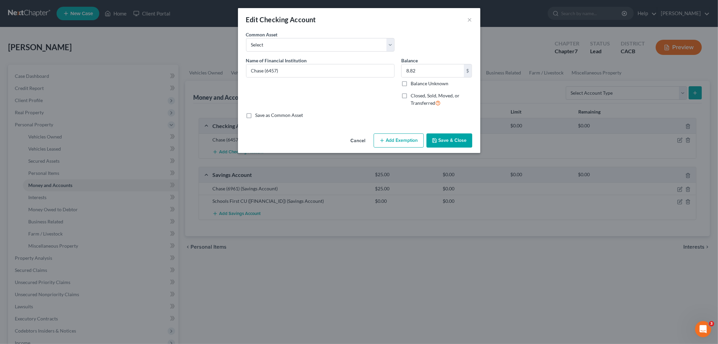
click at [380, 134] on button "Add Exemption" at bounding box center [398, 140] width 50 height 14
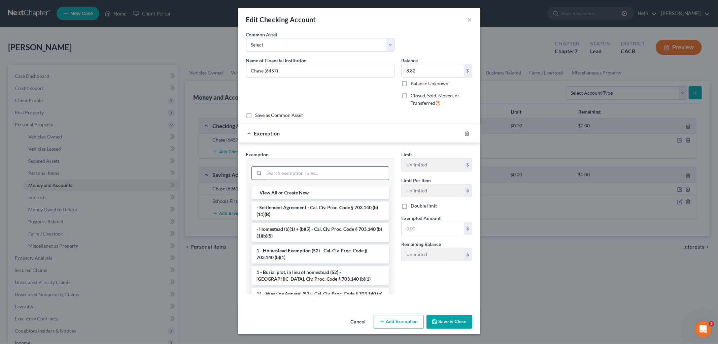
click at [329, 176] on input "search" at bounding box center [326, 173] width 124 height 13
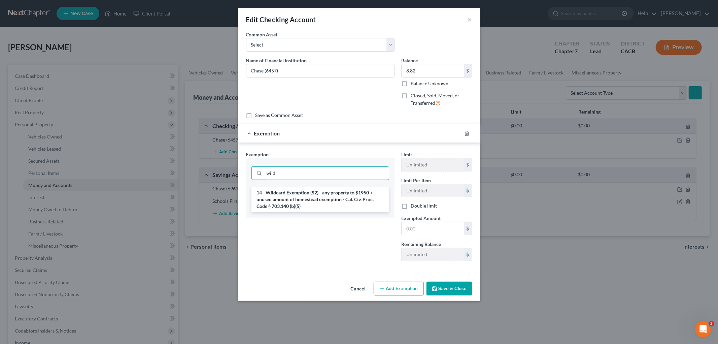
type input "wild"
click at [335, 196] on li "14 - Wildcard Exemption (S2) - any property to $1950 + unused amount of homeste…" at bounding box center [320, 199] width 138 height 26
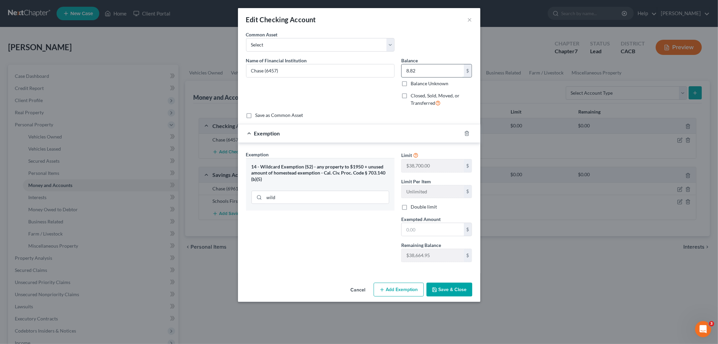
click at [437, 71] on input "8.82" at bounding box center [432, 70] width 62 height 13
drag, startPoint x: 423, startPoint y: 227, endPoint x: 358, endPoint y: 229, distance: 64.6
click at [422, 227] on input "text" at bounding box center [432, 229] width 62 height 13
paste input "8.82"
type input "8.82"
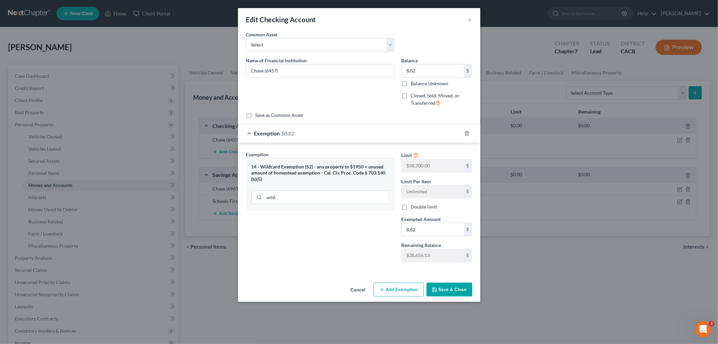
drag, startPoint x: 312, startPoint y: 238, endPoint x: 382, endPoint y: 267, distance: 76.2
click at [315, 239] on div "Exemption Set must be selected for CA. Exemption * 14 - Wildcard Exemption (S2)…" at bounding box center [320, 209] width 155 height 116
drag, startPoint x: 440, startPoint y: 290, endPoint x: 446, endPoint y: 289, distance: 6.9
click at [441, 290] on button "Save & Close" at bounding box center [449, 289] width 46 height 14
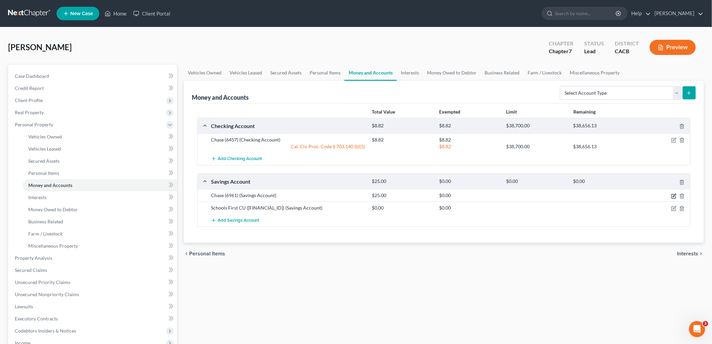
click at [676, 193] on icon "button" at bounding box center [674, 194] width 3 height 3
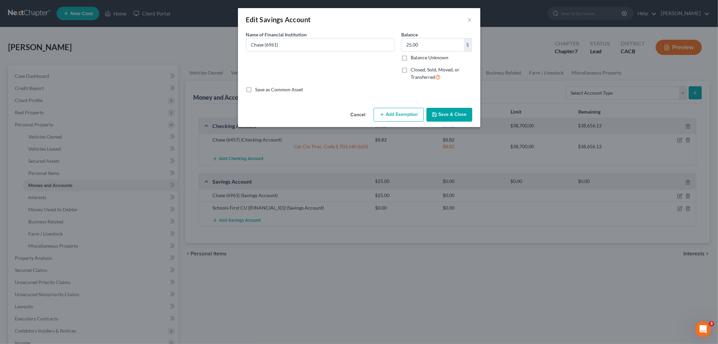
click at [399, 119] on button "Add Exemption" at bounding box center [398, 115] width 50 height 14
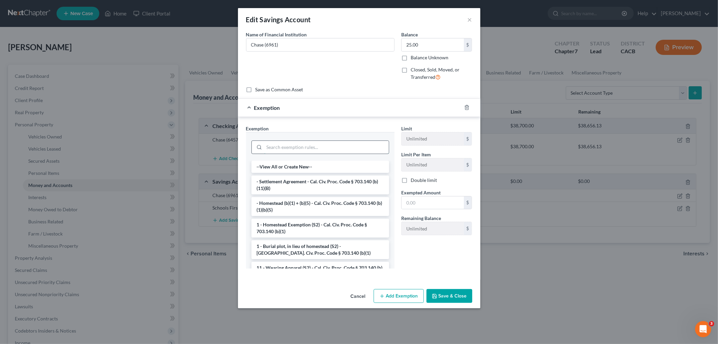
drag, startPoint x: 348, startPoint y: 142, endPoint x: 356, endPoint y: 145, distance: 9.1
click at [347, 142] on input "search" at bounding box center [326, 147] width 124 height 13
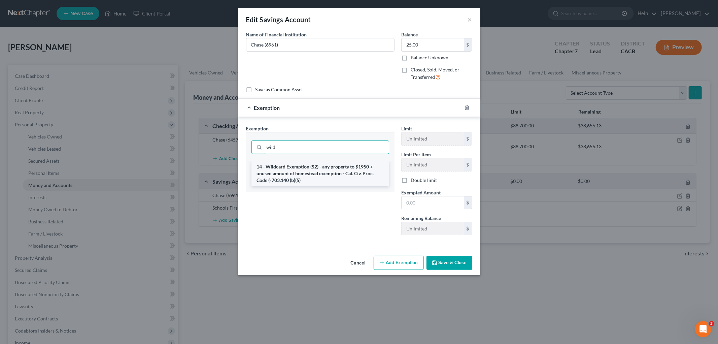
type input "wild"
click at [339, 169] on li "14 - Wildcard Exemption (S2) - any property to $1950 + unused amount of homeste…" at bounding box center [320, 173] width 138 height 26
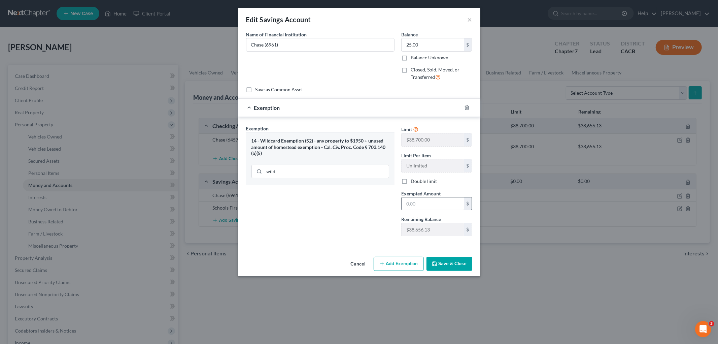
click at [451, 210] on div "$" at bounding box center [436, 203] width 71 height 13
click at [436, 204] on input "text" at bounding box center [432, 203] width 62 height 13
type input "25"
drag, startPoint x: 335, startPoint y: 211, endPoint x: 374, endPoint y: 229, distance: 43.2
click at [335, 211] on div "Exemption Set must be selected for CA. Exemption * 14 - Wildcard Exemption (S2)…" at bounding box center [320, 183] width 155 height 116
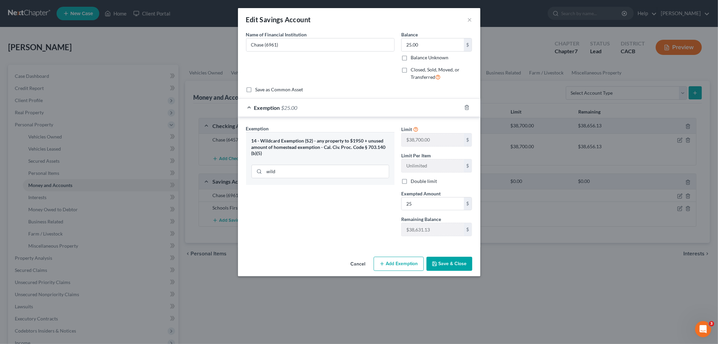
click at [471, 273] on div "Cancel Add Exemption Save & Close" at bounding box center [359, 265] width 242 height 22
click at [459, 267] on button "Save & Close" at bounding box center [449, 263] width 46 height 14
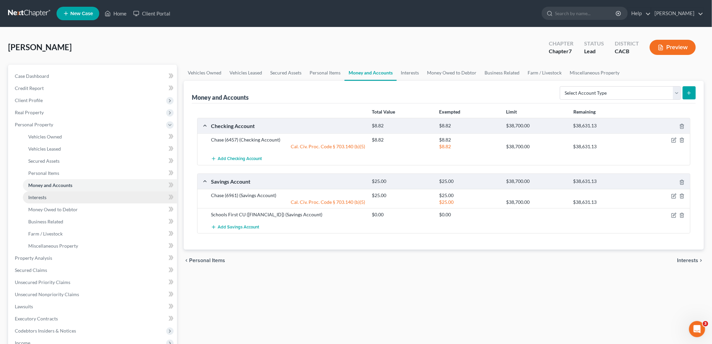
click at [71, 196] on link "Interests" at bounding box center [100, 197] width 154 height 12
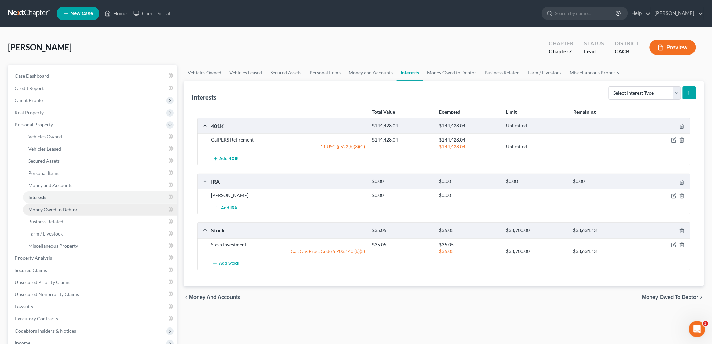
click at [53, 210] on span "Money Owed to Debtor" at bounding box center [52, 209] width 49 height 6
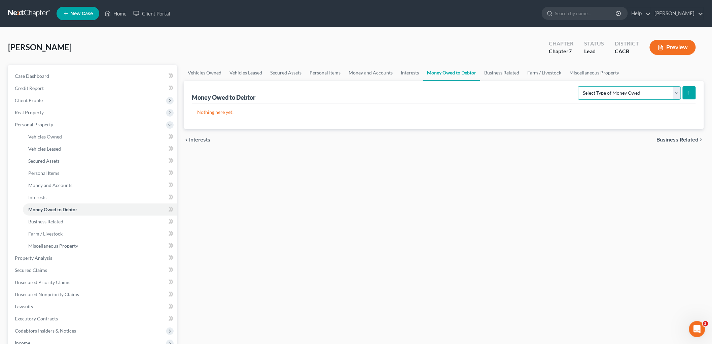
click at [617, 88] on select "Select Type of Money Owed Accounts Receivable Alimony Child Support Claims Agai…" at bounding box center [629, 92] width 103 height 13
click at [70, 200] on link "Interests" at bounding box center [100, 197] width 154 height 12
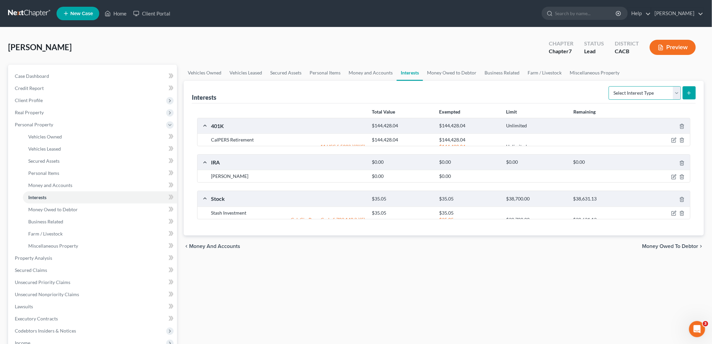
click at [651, 93] on select "Select Interest Type 401K Annuity Bond Education IRA Government Bond Government…" at bounding box center [645, 92] width 72 height 13
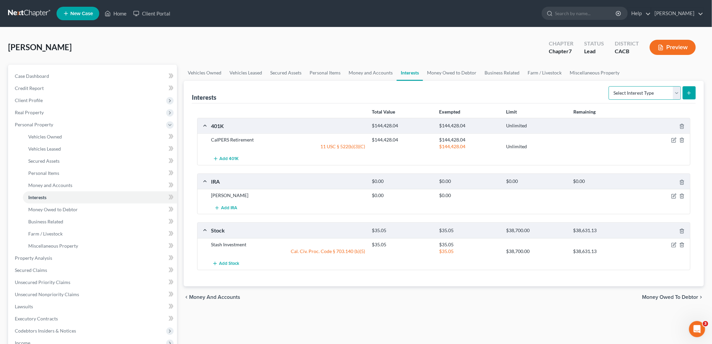
select select "term_life_insurance"
click at [610, 86] on select "Select Interest Type 401K Annuity Bond Education IRA Government Bond Government…" at bounding box center [645, 92] width 72 height 13
click at [696, 96] on div "Interests Select Interest Type 401K Annuity Bond Education IRA Government Bond …" at bounding box center [444, 183] width 520 height 205
click at [687, 94] on icon "submit" at bounding box center [688, 92] width 5 height 5
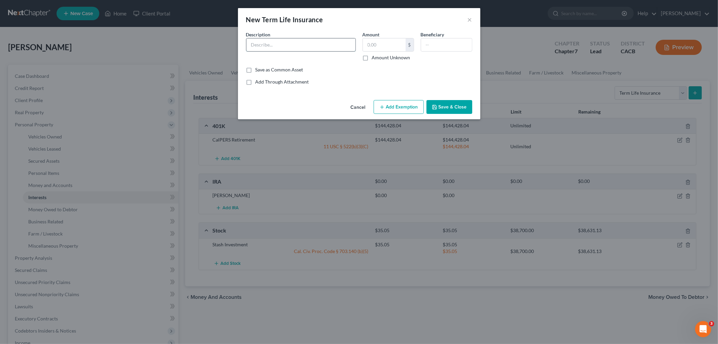
click at [288, 43] on input "text" at bounding box center [300, 44] width 109 height 13
type input "Term Policy"
drag, startPoint x: 392, startPoint y: 33, endPoint x: 381, endPoint y: 41, distance: 13.9
click at [392, 34] on div "Amount $ Amount Unknown" at bounding box center [388, 46] width 58 height 30
click at [381, 41] on input "text" at bounding box center [384, 44] width 43 height 13
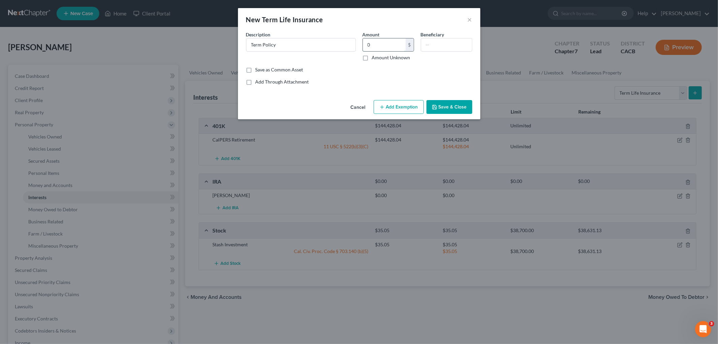
type input "0"
type input "Kids"
click at [455, 110] on button "Save & Close" at bounding box center [449, 107] width 46 height 14
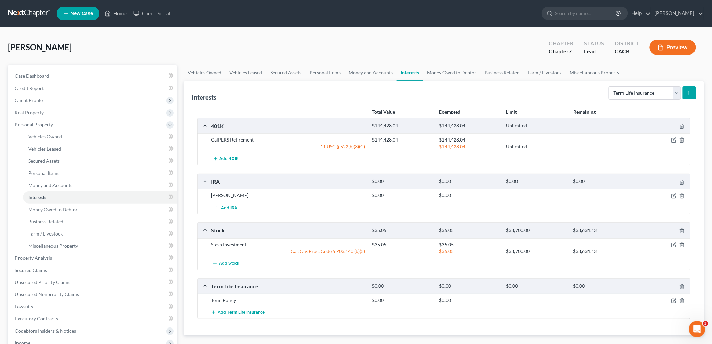
click at [692, 93] on button "submit" at bounding box center [689, 92] width 13 height 13
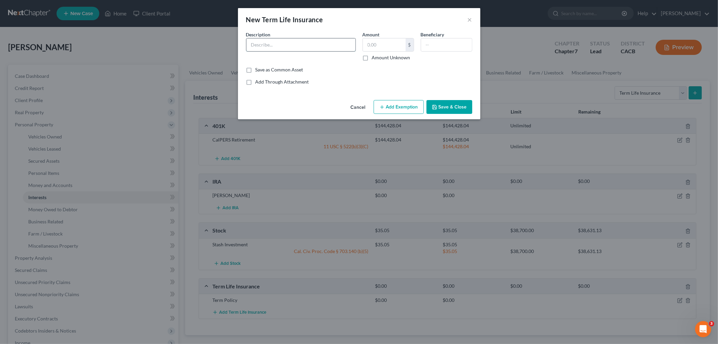
click at [298, 43] on input "text" at bounding box center [300, 44] width 109 height 13
type input "Term Policy"
drag, startPoint x: 382, startPoint y: 43, endPoint x: 387, endPoint y: 44, distance: 4.9
click at [383, 43] on input "text" at bounding box center [384, 44] width 43 height 13
type input "0"
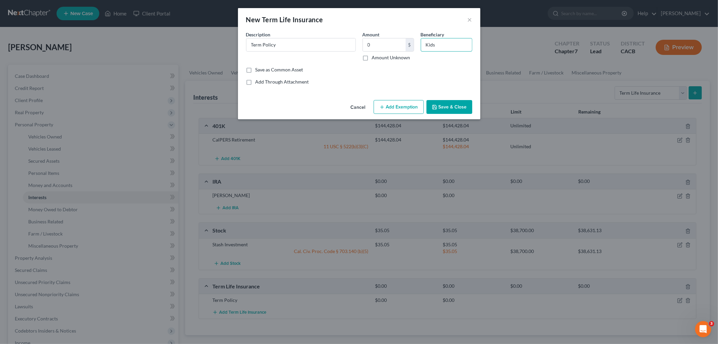
type input "Kids"
drag, startPoint x: 465, startPoint y: 103, endPoint x: 460, endPoint y: 105, distance: 6.0
click at [464, 103] on button "Save & Close" at bounding box center [449, 107] width 46 height 14
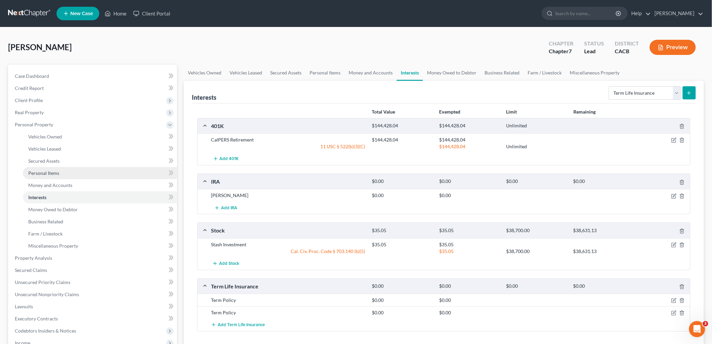
click at [59, 170] on link "Personal Items" at bounding box center [100, 173] width 154 height 12
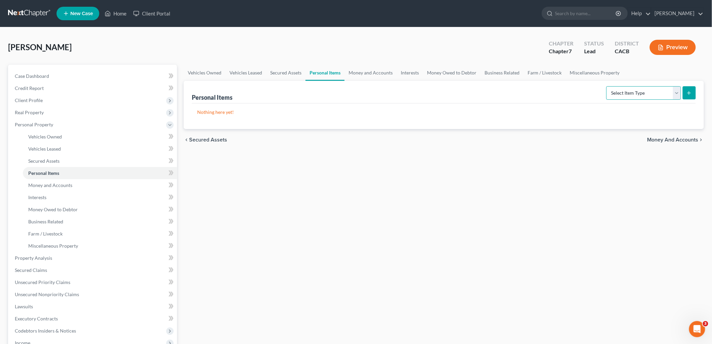
click at [653, 91] on select "Select Item Type Clothing Collectibles Of Value Electronics Firearms Household …" at bounding box center [643, 92] width 75 height 13
select select "household_goods"
click at [607, 86] on select "Select Item Type Clothing Collectibles Of Value Electronics Firearms Household …" at bounding box center [643, 92] width 75 height 13
click at [692, 97] on button "submit" at bounding box center [689, 92] width 13 height 13
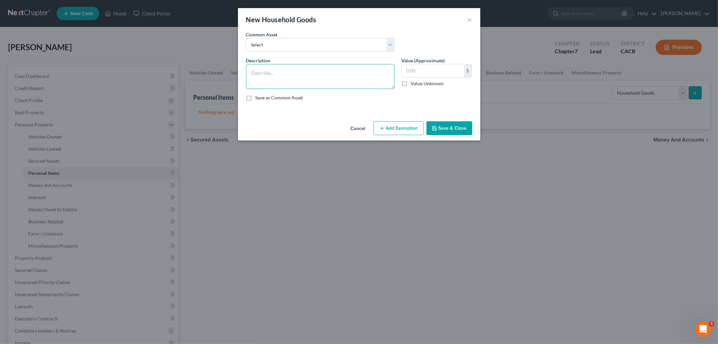
click at [267, 76] on textarea at bounding box center [320, 76] width 148 height 25
type textarea "G"
type textarea "Household Goods & Furniture"
type input "1,200"
drag, startPoint x: 395, startPoint y: 136, endPoint x: 382, endPoint y: 135, distance: 12.8
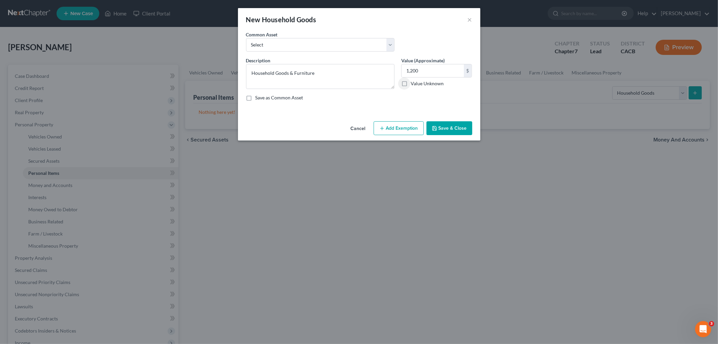
click at [395, 136] on div "Cancel Add Exemption Save & Close" at bounding box center [359, 129] width 242 height 22
click at [404, 134] on button "Add Exemption" at bounding box center [398, 128] width 50 height 14
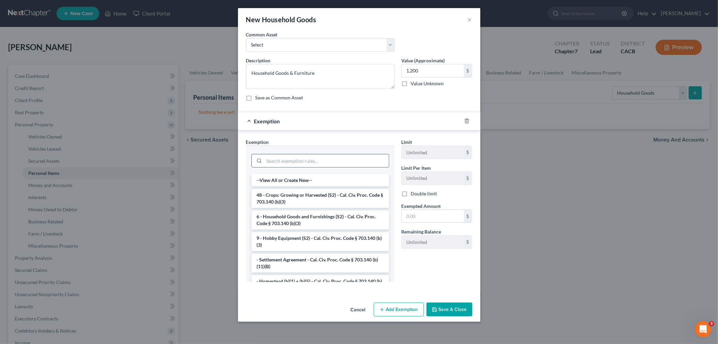
click at [321, 155] on input "search" at bounding box center [326, 160] width 124 height 13
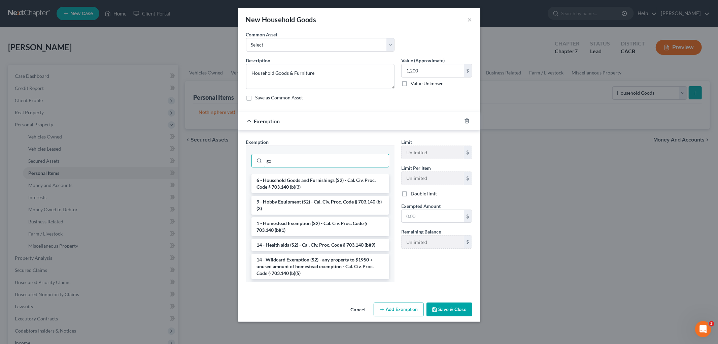
type input "g"
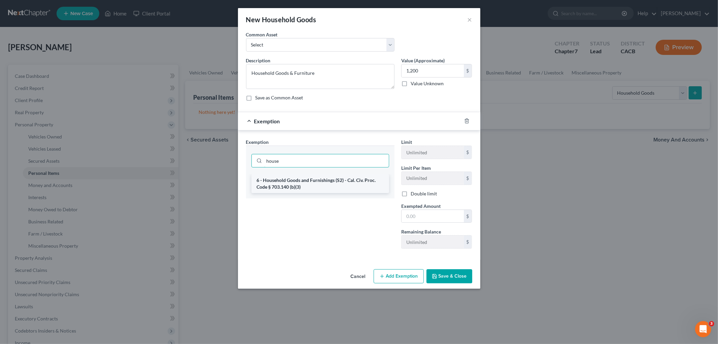
type input "house"
drag, startPoint x: 307, startPoint y: 183, endPoint x: 378, endPoint y: 141, distance: 82.2
click at [309, 182] on li "6 - Household Goods and Furnishings (S2) - Cal. Civ. Proc. Code § 703.140 (b)(3)" at bounding box center [320, 183] width 138 height 19
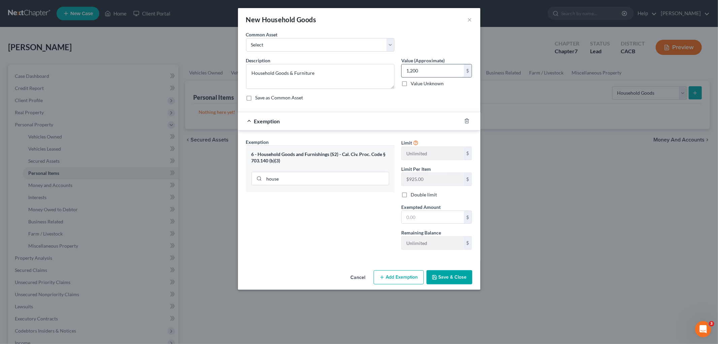
click at [433, 72] on input "1,200" at bounding box center [432, 70] width 62 height 13
drag, startPoint x: 421, startPoint y: 209, endPoint x: 419, endPoint y: 213, distance: 4.5
click at [420, 211] on div "Exempted Amount * $" at bounding box center [437, 213] width 78 height 21
drag, startPoint x: 419, startPoint y: 214, endPoint x: 396, endPoint y: 217, distance: 23.5
click at [419, 214] on input "text" at bounding box center [432, 217] width 62 height 13
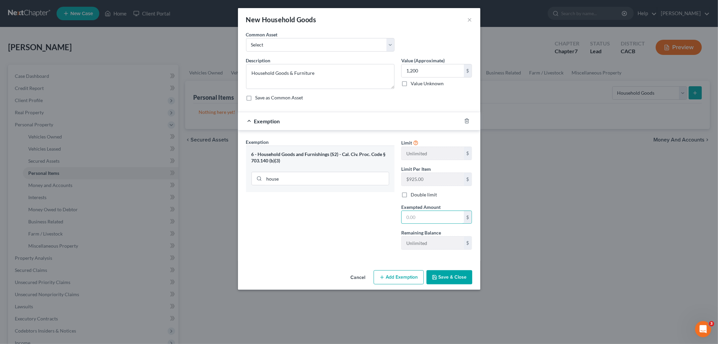
paste input "1,200"
type input "1,200"
click at [438, 271] on button "Save & Close" at bounding box center [449, 277] width 46 height 14
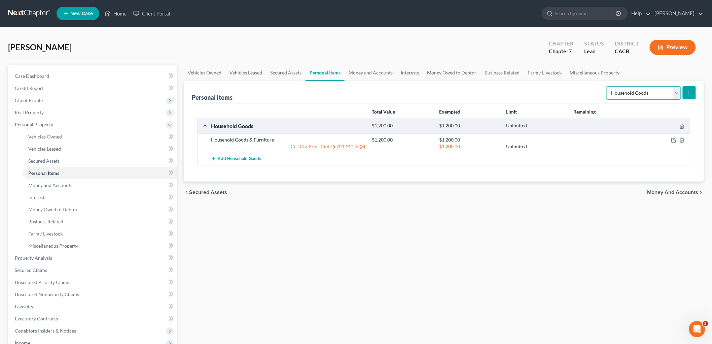
click at [619, 95] on select "Select Item Type Clothing Collectibles Of Value Electronics Firearms Household …" at bounding box center [643, 92] width 75 height 13
click at [607, 86] on select "Select Item Type Clothing Collectibles Of Value Electronics Firearms Household …" at bounding box center [643, 92] width 75 height 13
click at [664, 95] on select "Select Item Type Clothing Collectibles Of Value Electronics Firearms Household …" at bounding box center [643, 92] width 75 height 13
select select "sports_and_hobby_equipment"
click at [607, 86] on select "Select Item Type Clothing Collectibles Of Value Electronics Firearms Household …" at bounding box center [643, 92] width 75 height 13
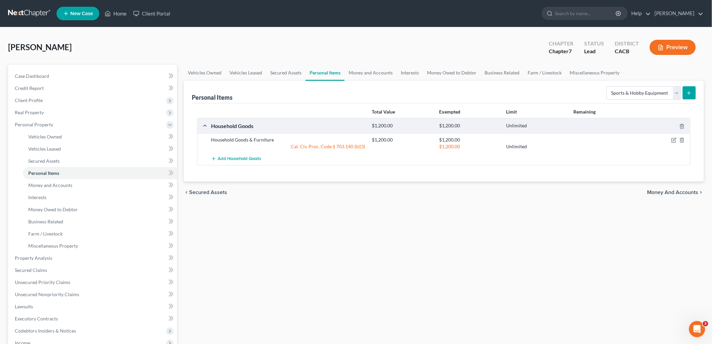
click at [687, 95] on button "submit" at bounding box center [689, 92] width 13 height 13
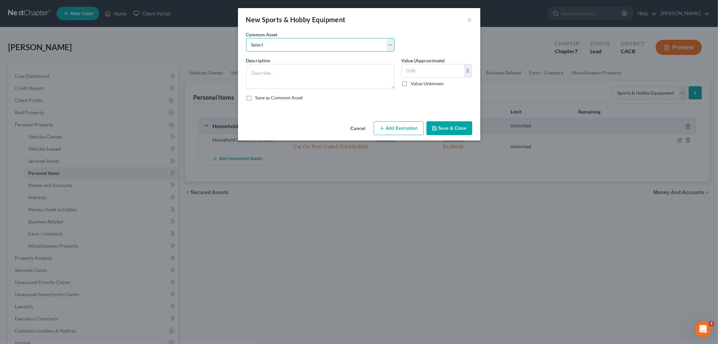
click at [314, 46] on select "Select Bicycle Pool Table" at bounding box center [320, 44] width 148 height 13
click at [303, 15] on div "New Sports & Hobby Equipment" at bounding box center [296, 19] width 100 height 9
click at [291, 79] on textarea at bounding box center [320, 76] width 148 height 25
type textarea "Electric Scooter ($120) & Bicycle ($20)"
type input "140"
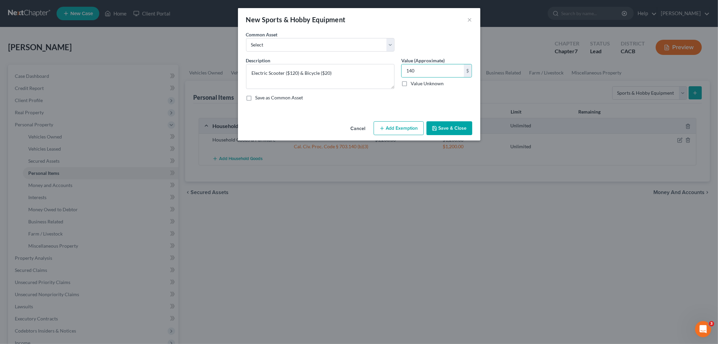
click at [411, 136] on div "Cancel Add Exemption Save & Close" at bounding box center [359, 129] width 242 height 22
click at [399, 133] on button "Add Exemption" at bounding box center [398, 128] width 50 height 14
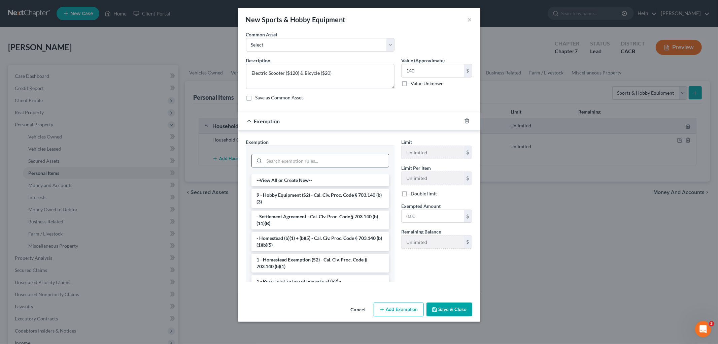
click at [367, 157] on input "search" at bounding box center [326, 160] width 124 height 13
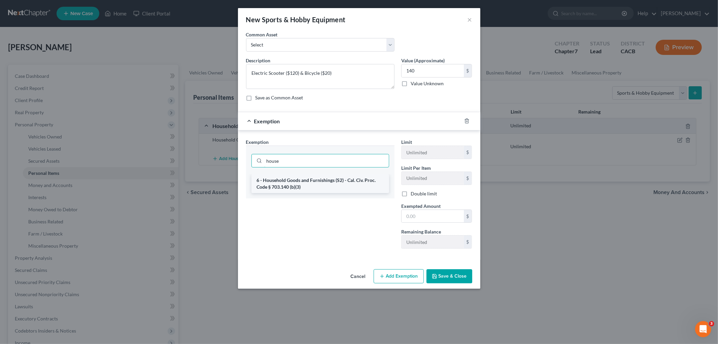
type input "house"
click at [375, 176] on li "6 - Household Goods and Furnishings (S2) - Cal. Civ. Proc. Code § 703.140 (b)(3)" at bounding box center [320, 183] width 138 height 19
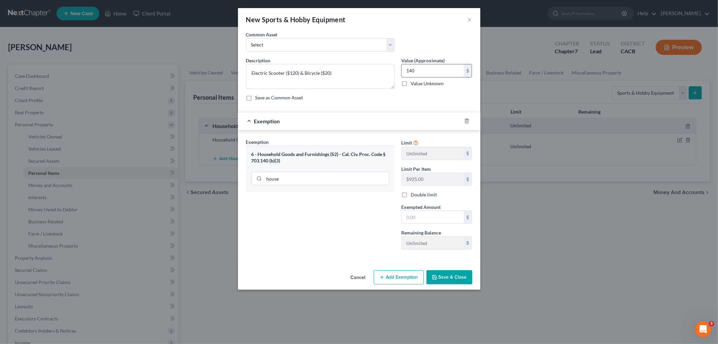
click at [435, 67] on input "140" at bounding box center [432, 70] width 62 height 13
drag, startPoint x: 429, startPoint y: 223, endPoint x: 374, endPoint y: 223, distance: 54.8
click at [429, 223] on input "text" at bounding box center [432, 217] width 62 height 13
paste input "140"
type input "140"
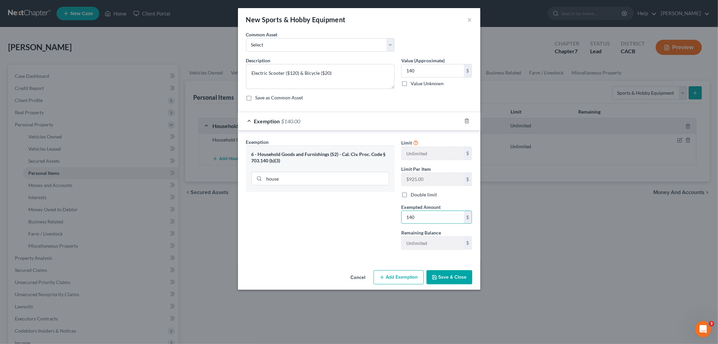
click at [371, 222] on div "Exemption Set must be selected for CA. Exemption * 6 - Household Goods and Furn…" at bounding box center [320, 196] width 155 height 116
click at [446, 270] on div "Cancel Add Exemption Save & Close" at bounding box center [359, 278] width 242 height 22
click at [452, 275] on button "Save & Close" at bounding box center [449, 277] width 46 height 14
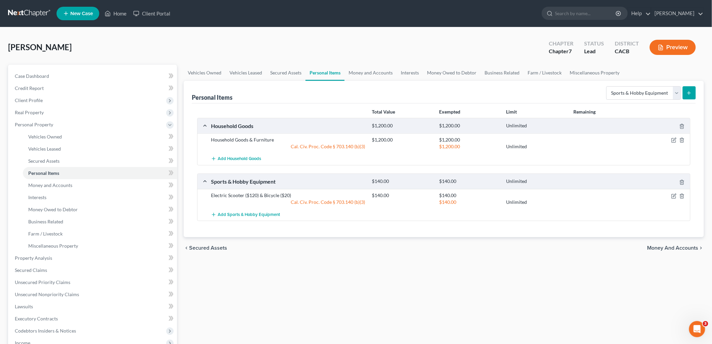
click at [638, 104] on div "Total Value Exempted Limit Remaining Household Goods $1,200.00 $1,200.00 Unlimi…" at bounding box center [444, 170] width 504 height 134
drag, startPoint x: 637, startPoint y: 94, endPoint x: 636, endPoint y: 99, distance: 4.8
click at [637, 94] on select "Select Item Type Clothing Collectibles Of Value Electronics Firearms Household …" at bounding box center [643, 92] width 75 height 13
select select "clothing"
click at [607, 86] on select "Select Item Type Clothing Collectibles Of Value Electronics Firearms Household …" at bounding box center [643, 92] width 75 height 13
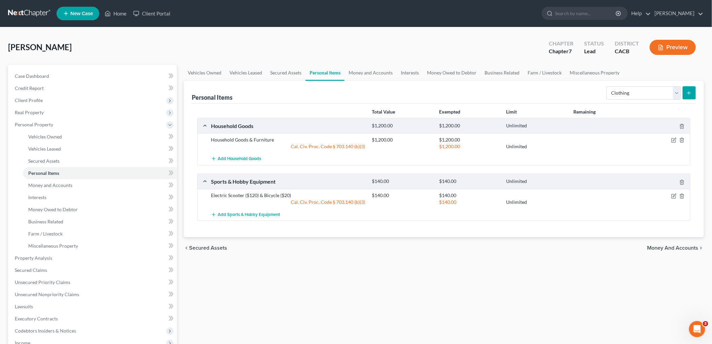
click at [693, 91] on button "submit" at bounding box center [689, 92] width 13 height 13
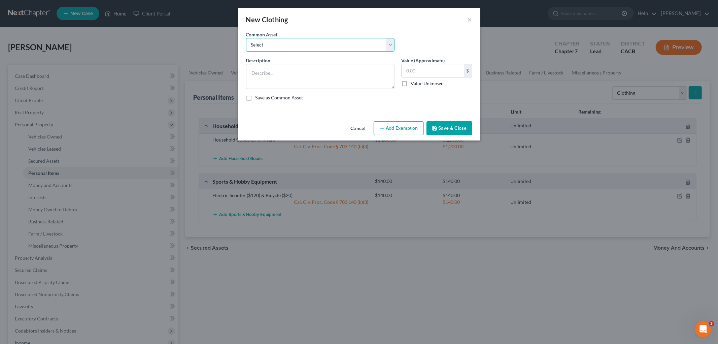
click at [333, 42] on select "Select Wearing Apparel" at bounding box center [320, 44] width 148 height 13
select select "0"
click at [246, 38] on select "Select Wearing Apparel" at bounding box center [320, 44] width 148 height 13
type textarea "Wearing Apparel"
click at [435, 68] on input "400.00" at bounding box center [432, 70] width 62 height 13
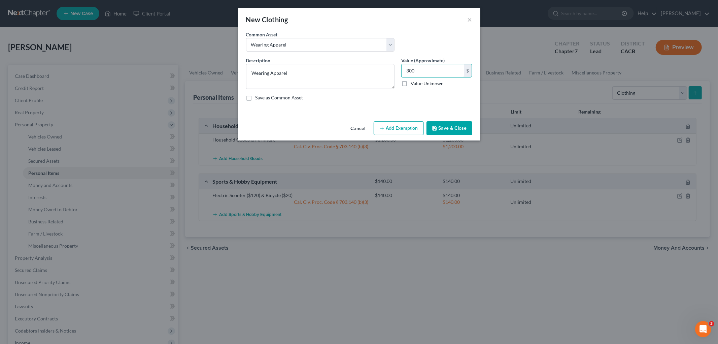
type input "300"
click at [398, 131] on button "Add Exemption" at bounding box center [398, 128] width 50 height 14
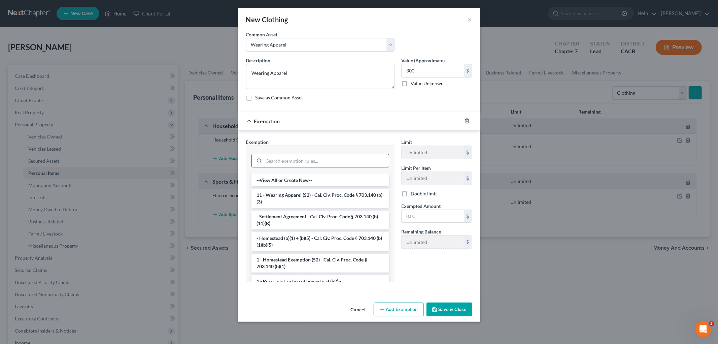
click at [340, 157] on input "search" at bounding box center [326, 160] width 124 height 13
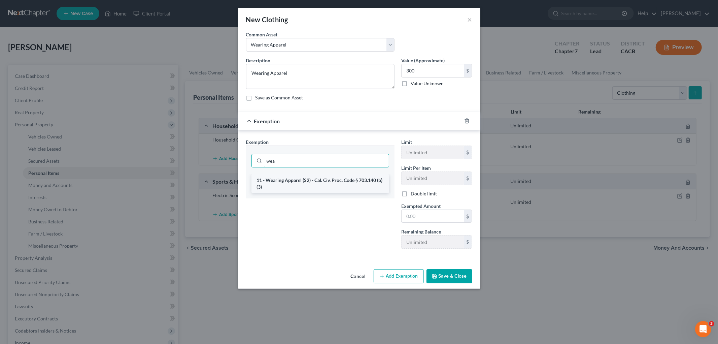
type input "wea"
click at [314, 183] on li "11 - Wearing Apparel (S2) - Cal. Civ. Proc. Code § 703.140 (b)(3)" at bounding box center [320, 183] width 138 height 19
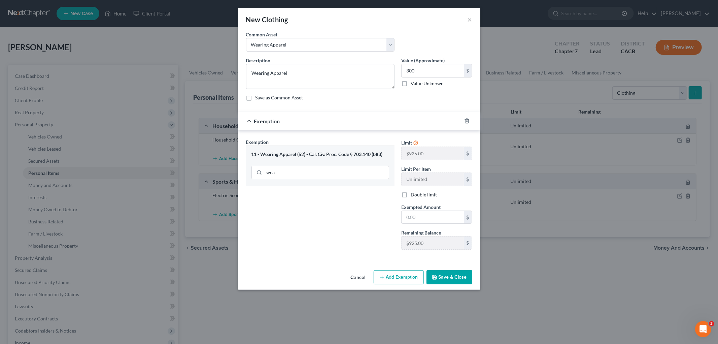
click at [436, 78] on div "300 $ Value Unknown" at bounding box center [436, 75] width 71 height 23
click at [428, 71] on input "300" at bounding box center [432, 70] width 62 height 13
drag, startPoint x: 423, startPoint y: 218, endPoint x: 378, endPoint y: 216, distance: 45.1
click at [421, 218] on input "text" at bounding box center [432, 217] width 62 height 13
paste input "300"
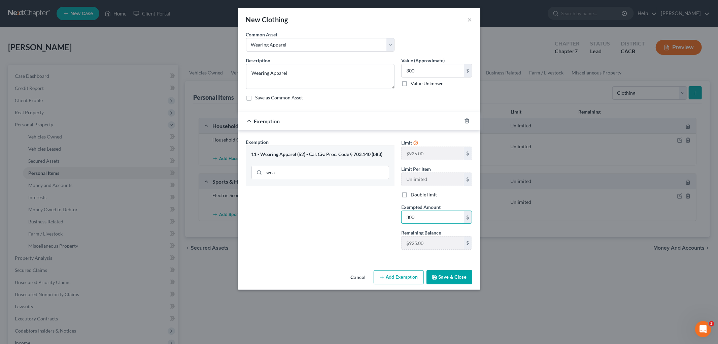
type input "300"
click at [354, 220] on div "Exemption Set must be selected for CA. Exemption * 11 - Wearing Apparel (S2) - …" at bounding box center [320, 196] width 155 height 116
drag, startPoint x: 437, startPoint y: 273, endPoint x: 445, endPoint y: 277, distance: 9.5
click at [438, 274] on button "Save & Close" at bounding box center [449, 277] width 46 height 14
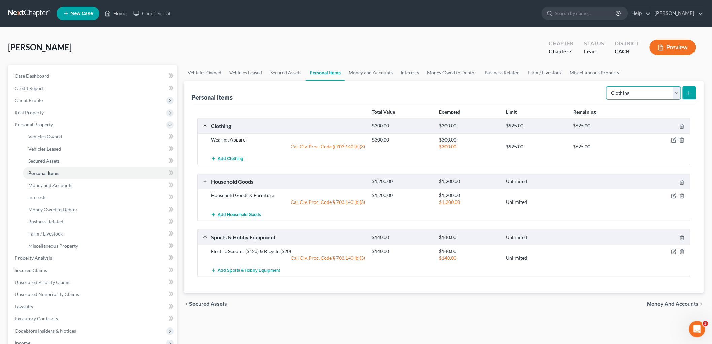
drag, startPoint x: 628, startPoint y: 88, endPoint x: 626, endPoint y: 95, distance: 7.3
click at [628, 89] on select "Select Item Type Clothing Collectibles Of Value Electronics Firearms Household …" at bounding box center [643, 92] width 75 height 13
select select "jewelry"
click at [607, 86] on select "Select Item Type Clothing Collectibles Of Value Electronics Firearms Household …" at bounding box center [643, 92] width 75 height 13
click at [695, 94] on button "submit" at bounding box center [689, 92] width 13 height 13
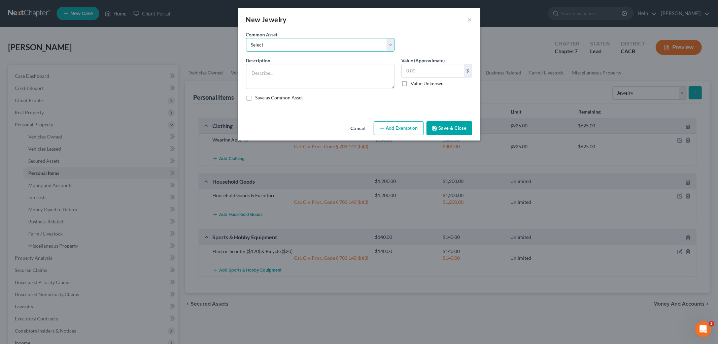
click at [291, 42] on select "Select Misc. Jewelry Miscellaneous Jewelry" at bounding box center [320, 44] width 148 height 13
select select "0"
click at [246, 38] on select "Select Misc. Jewelry Miscellaneous Jewelry" at bounding box center [320, 44] width 148 height 13
type textarea "Misc. Jewelry"
click at [421, 62] on label "Value (Approximate)" at bounding box center [422, 60] width 43 height 7
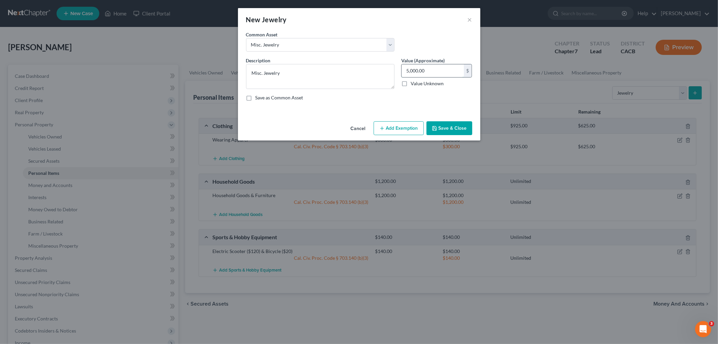
click at [427, 67] on input "5,000.00" at bounding box center [432, 70] width 62 height 13
type input "140"
click at [386, 126] on button "Add Exemption" at bounding box center [398, 128] width 50 height 14
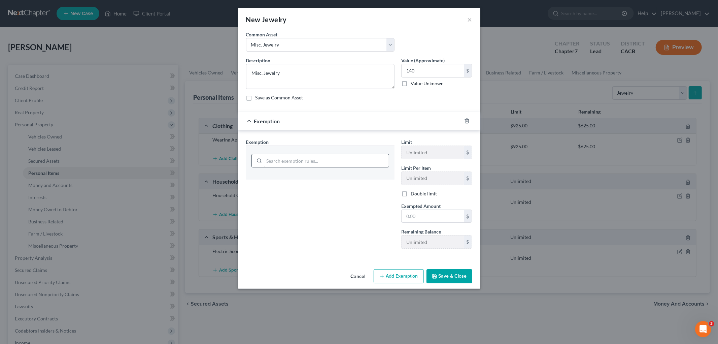
click at [351, 153] on div at bounding box center [320, 159] width 148 height 29
click at [345, 162] on input "search" at bounding box center [326, 160] width 124 height 13
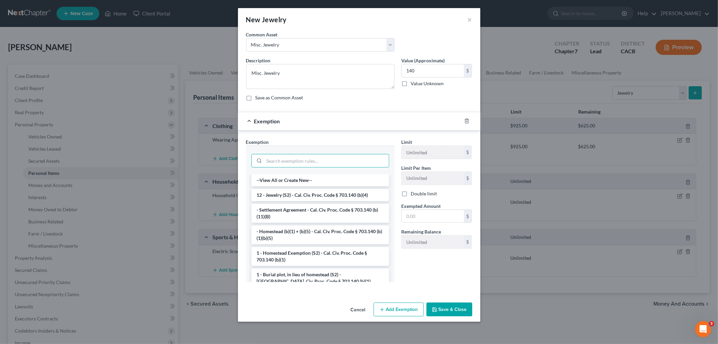
drag, startPoint x: 332, startPoint y: 196, endPoint x: 374, endPoint y: 160, distance: 55.1
click at [332, 195] on li "12 - Jewelry (S2) - Cal. Civ. Proc. Code § 703.140 (b)(4)" at bounding box center [320, 195] width 138 height 12
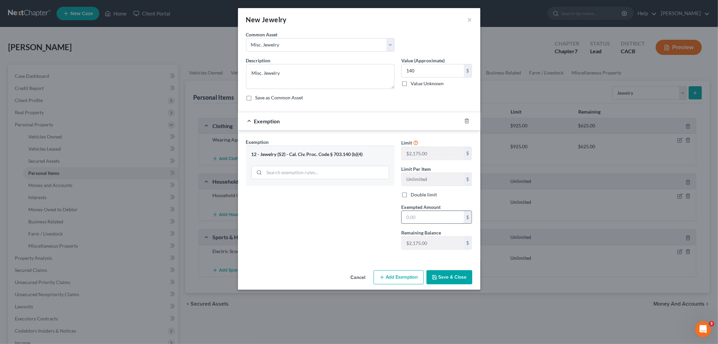
drag, startPoint x: 451, startPoint y: 217, endPoint x: 445, endPoint y: 213, distance: 7.4
click at [451, 217] on input "text" at bounding box center [432, 217] width 62 height 13
type input "140"
drag, startPoint x: 344, startPoint y: 214, endPoint x: 413, endPoint y: 266, distance: 87.2
click at [344, 214] on div "Exemption Set must be selected for CA. Exemption * 12 - Jewelry (S2) - Cal. Civ…" at bounding box center [320, 196] width 155 height 116
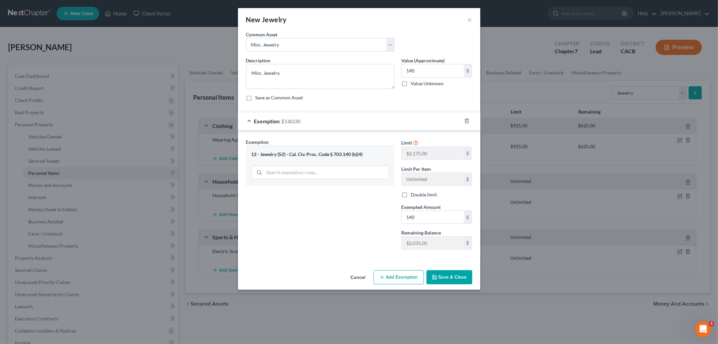
click at [461, 287] on div "Cancel Add Exemption Save & Close" at bounding box center [359, 278] width 242 height 22
click at [458, 277] on button "Save & Close" at bounding box center [449, 277] width 46 height 14
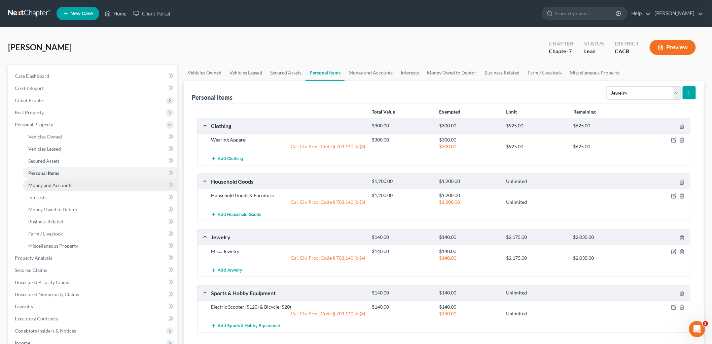
click at [39, 184] on span "Money and Accounts" at bounding box center [50, 185] width 44 height 6
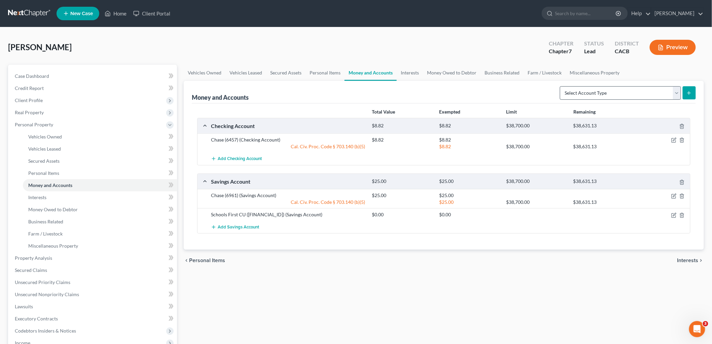
click at [557, 91] on div "Money and Accounts Select Account Type Brokerage Cash on Hand Certificates of D…" at bounding box center [444, 92] width 504 height 23
drag, startPoint x: 569, startPoint y: 91, endPoint x: 580, endPoint y: 93, distance: 10.9
click at [569, 91] on select "Select Account Type Brokerage Cash on Hand Certificates of Deposit Checking Acc…" at bounding box center [620, 92] width 121 height 13
select select "cash_on_hand"
click at [561, 86] on select "Select Account Type Brokerage Cash on Hand Certificates of Deposit Checking Acc…" at bounding box center [620, 92] width 121 height 13
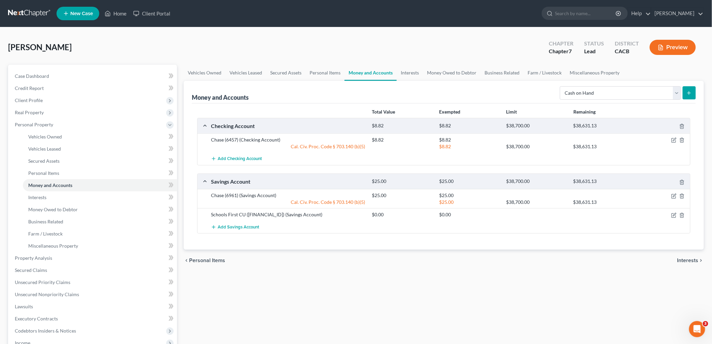
click at [694, 90] on button "submit" at bounding box center [689, 92] width 13 height 13
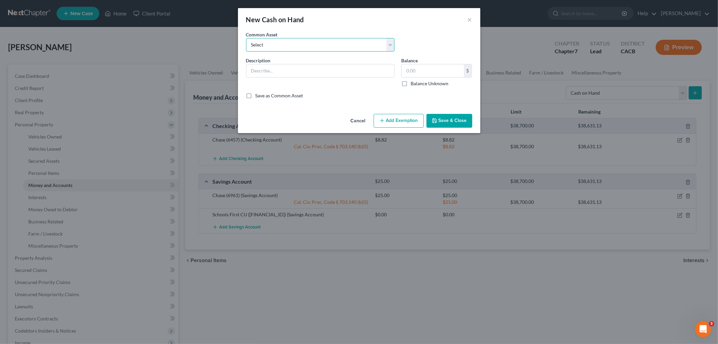
drag, startPoint x: 322, startPoint y: 39, endPoint x: 319, endPoint y: 51, distance: 12.5
click at [322, 39] on select "Select Cash Cash on Hand" at bounding box center [320, 44] width 148 height 13
select select "0"
click at [246, 38] on select "Select Cash Cash on Hand" at bounding box center [320, 44] width 148 height 13
type input "Cash"
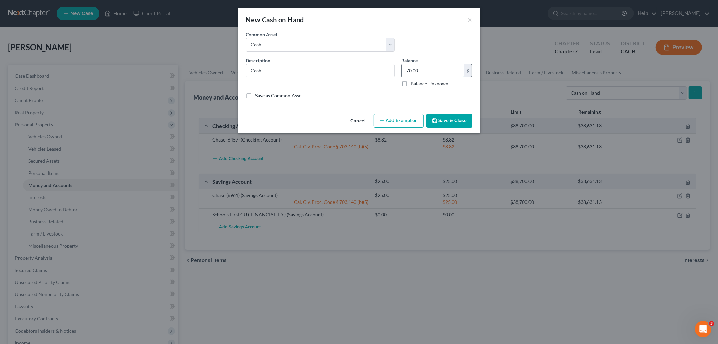
click at [433, 70] on input "70.00" at bounding box center [432, 70] width 62 height 13
type input "2"
type input "60"
click at [411, 127] on button "Add Exemption" at bounding box center [398, 121] width 50 height 14
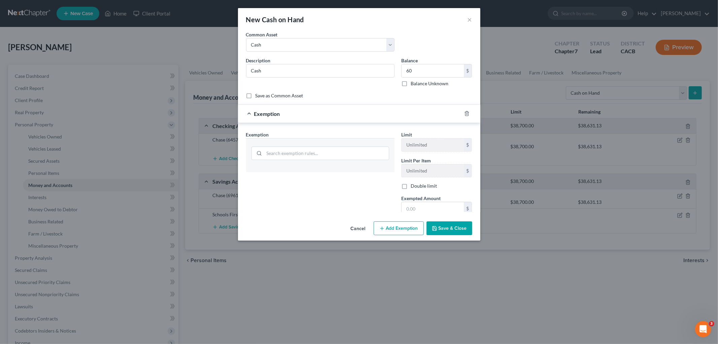
click at [363, 145] on div at bounding box center [320, 152] width 138 height 17
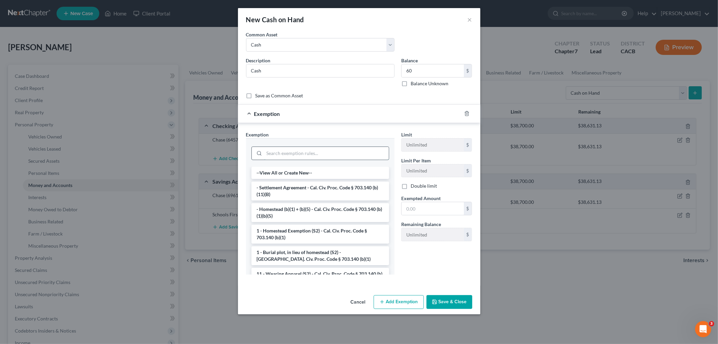
drag, startPoint x: 363, startPoint y: 147, endPoint x: 359, endPoint y: 152, distance: 6.9
click at [361, 149] on input "search" at bounding box center [326, 153] width 124 height 13
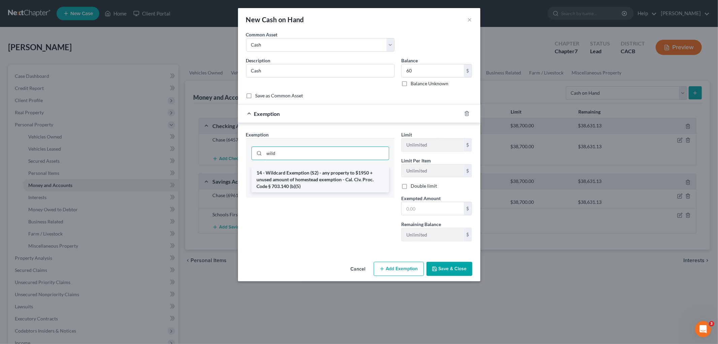
type input "wild"
click at [343, 176] on li "14 - Wildcard Exemption (S2) - any property to $1950 + unused amount of homeste…" at bounding box center [320, 180] width 138 height 26
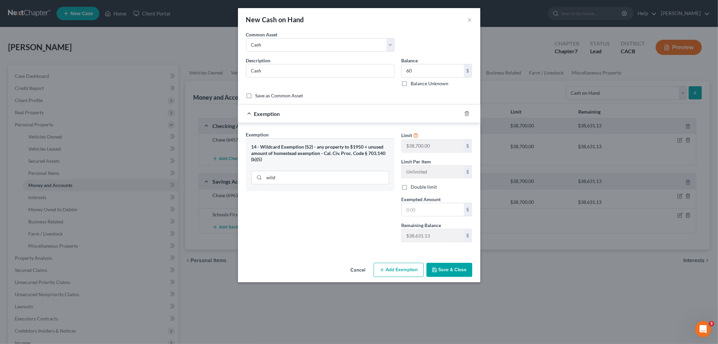
click at [435, 56] on div "Common Asset Select Cash Cash on Hand" at bounding box center [359, 44] width 233 height 26
click at [432, 64] on input "60" at bounding box center [432, 70] width 62 height 13
drag, startPoint x: 426, startPoint y: 211, endPoint x: 412, endPoint y: 211, distance: 14.1
click at [425, 211] on input "text" at bounding box center [432, 209] width 62 height 13
paste input "60"
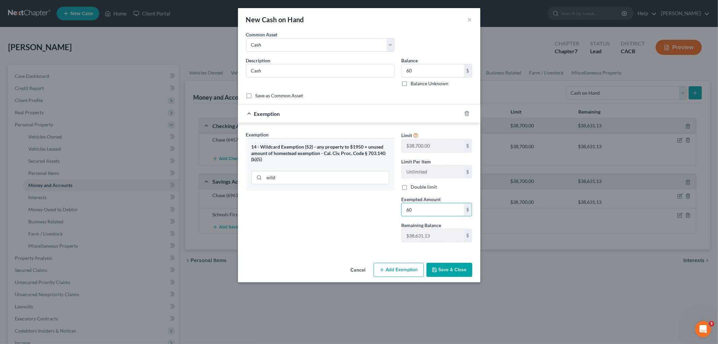
type input "60"
click at [338, 216] on div "Exemption Set must be selected for CA. Exemption * 14 - Wildcard Exemption (S2)…" at bounding box center [320, 189] width 155 height 116
click at [449, 267] on button "Save & Close" at bounding box center [449, 269] width 46 height 14
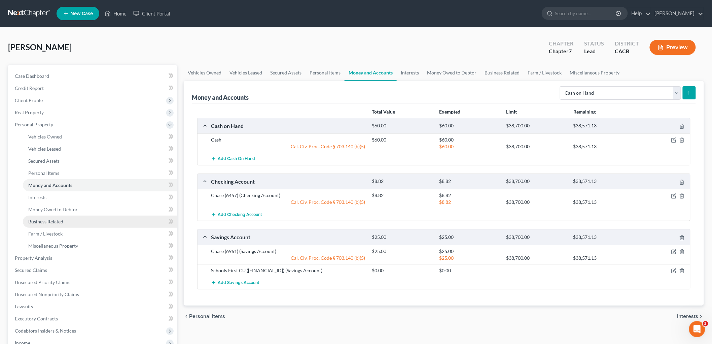
click at [75, 222] on link "Business Related" at bounding box center [100, 221] width 154 height 12
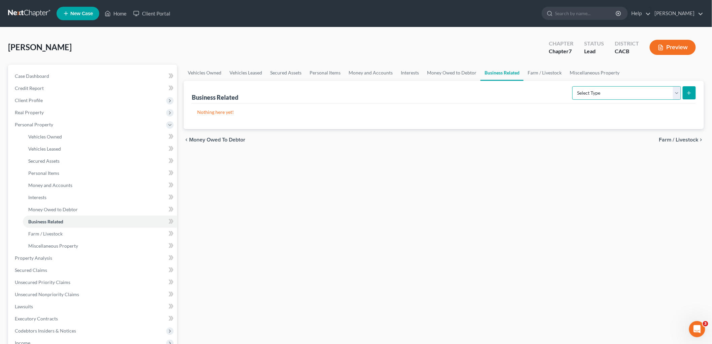
click at [602, 90] on select "Select Type Customer Lists Franchises Inventory Licenses Machinery Office Equip…" at bounding box center [626, 92] width 109 height 13
select select "license"
click at [573, 86] on select "Select Type Customer Lists Franchises Inventory Licenses Machinery Office Equip…" at bounding box center [626, 92] width 109 height 13
click at [691, 93] on icon "submit" at bounding box center [688, 92] width 5 height 5
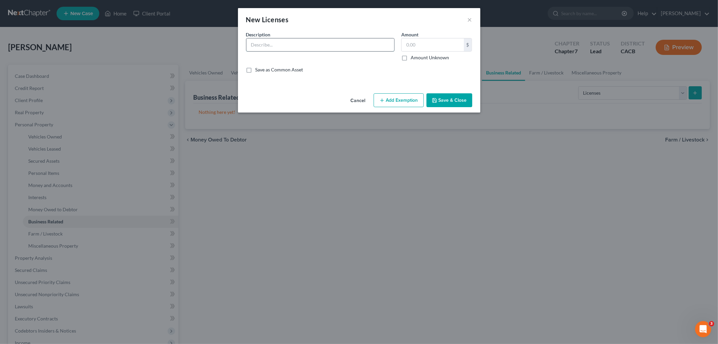
drag, startPoint x: 379, startPoint y: 38, endPoint x: 374, endPoint y: 42, distance: 5.7
click at [378, 39] on input "text" at bounding box center [320, 44] width 148 height 13
drag, startPoint x: 372, startPoint y: 44, endPoint x: 377, endPoint y: 42, distance: 4.8
click at [372, 44] on input "text" at bounding box center [320, 44] width 148 height 13
type input "Real Estate License"
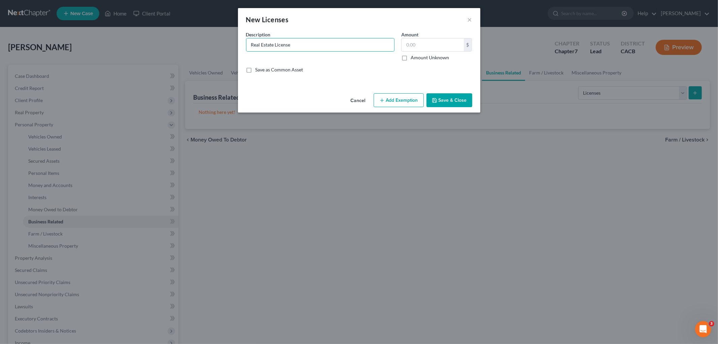
click at [467, 99] on button "Save & Close" at bounding box center [449, 100] width 46 height 14
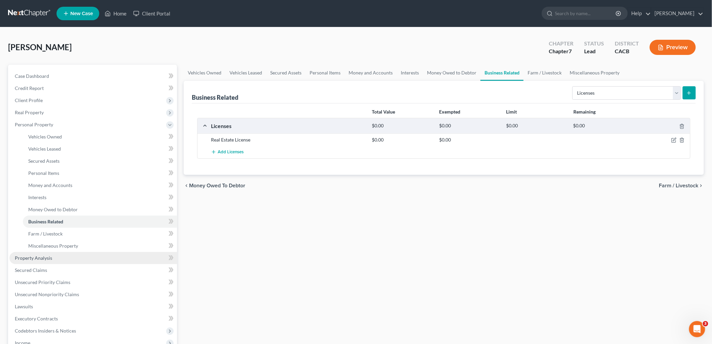
click at [24, 255] on span "Property Analysis" at bounding box center [33, 258] width 37 height 6
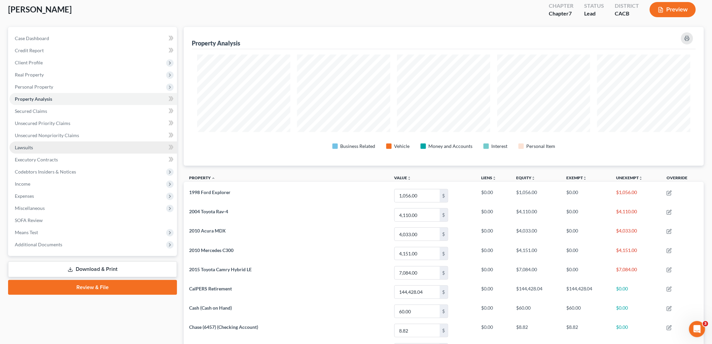
scroll to position [37, 0]
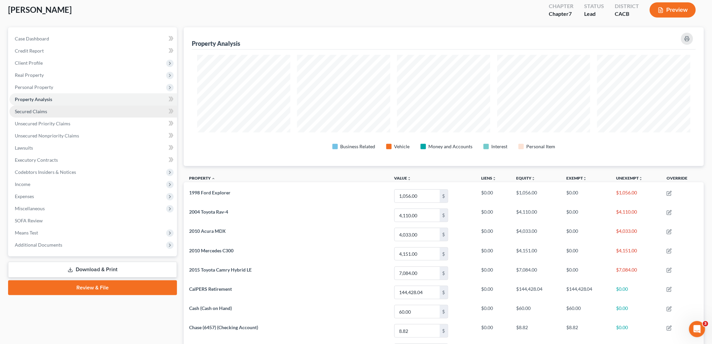
click at [36, 111] on span "Secured Claims" at bounding box center [31, 111] width 32 height 6
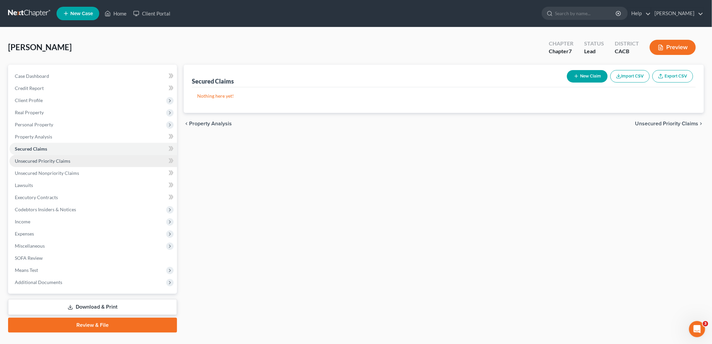
click at [54, 159] on span "Unsecured Priority Claims" at bounding box center [43, 161] width 56 height 6
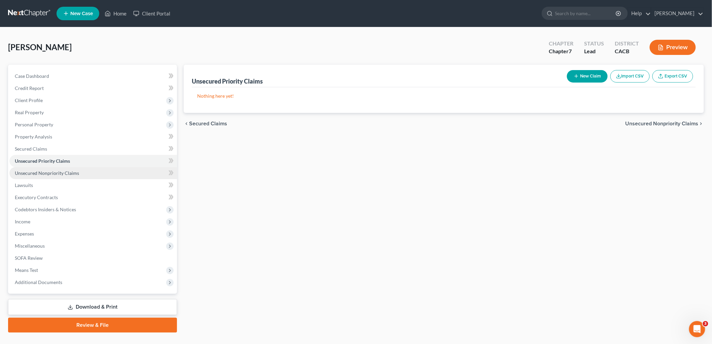
click at [58, 170] on span "Unsecured Nonpriority Claims" at bounding box center [47, 173] width 64 height 6
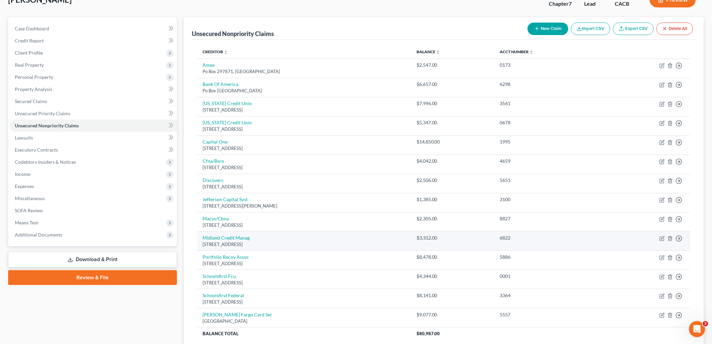
scroll to position [104, 0]
